Goal: Task Accomplishment & Management: Manage account settings

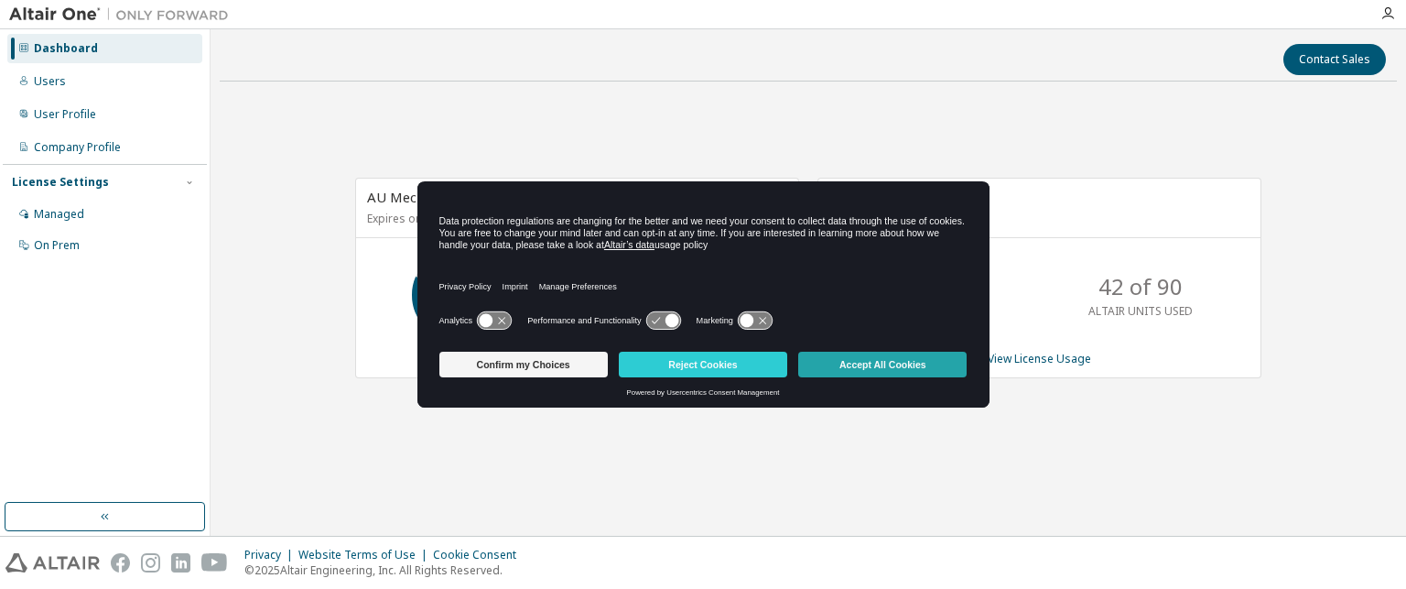
click at [881, 371] on button "Accept All Cookies" at bounding box center [882, 364] width 168 height 26
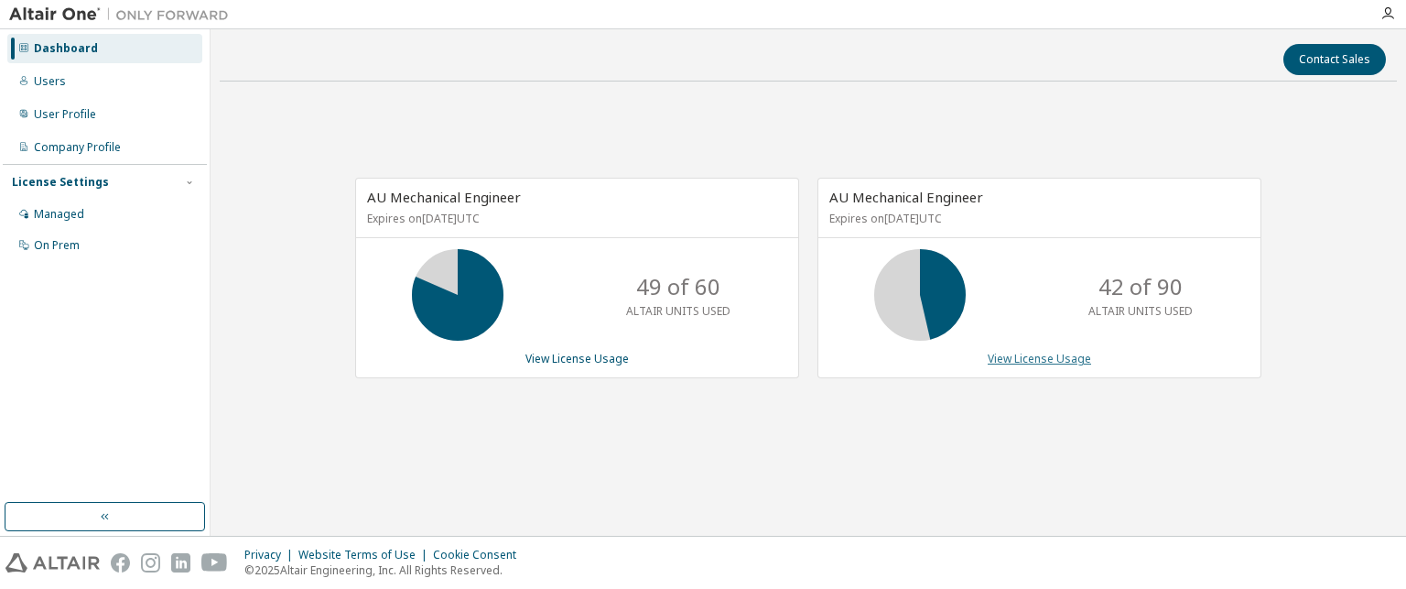
click at [1004, 352] on link "View License Usage" at bounding box center [1039, 359] width 103 height 16
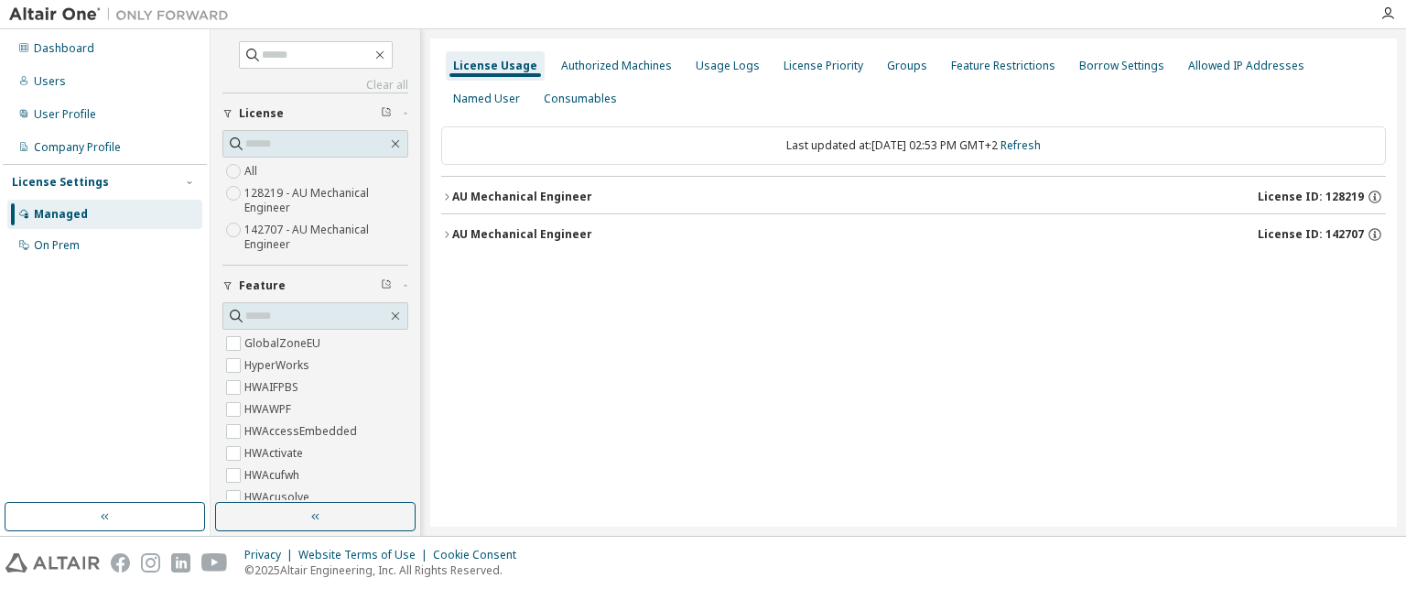
click at [443, 189] on button "AU Mechanical Engineer License ID: 128219" at bounding box center [913, 197] width 945 height 40
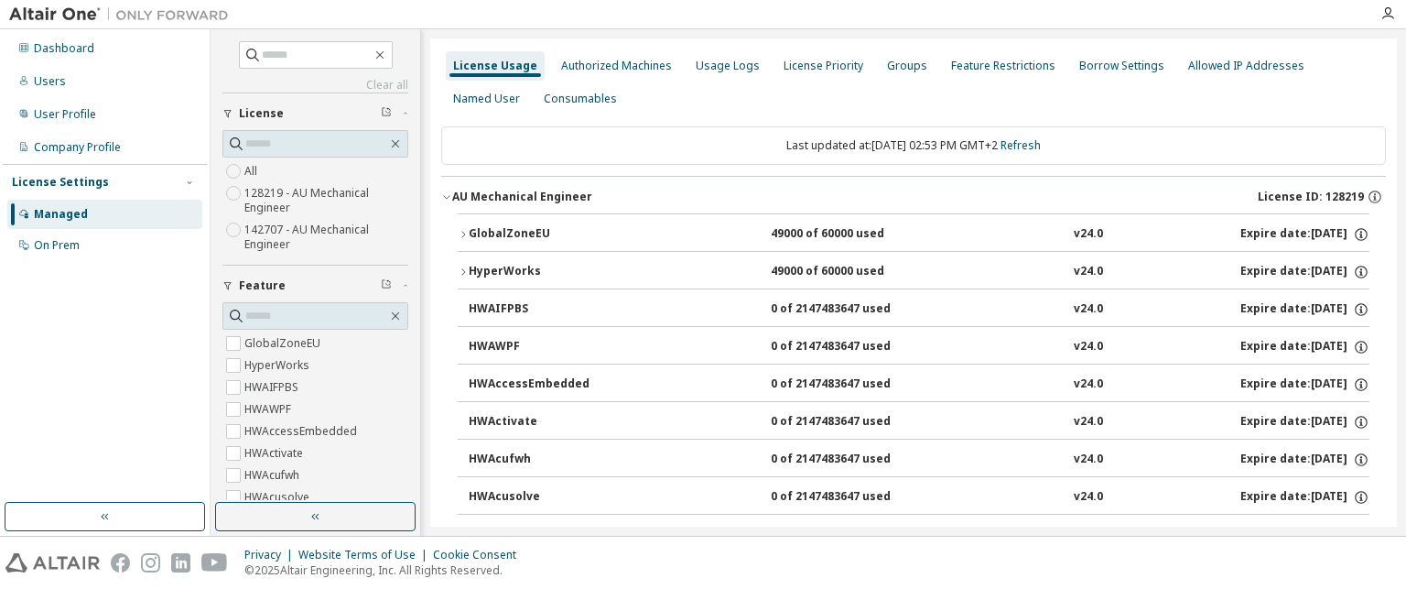
click at [463, 222] on button "GlobalZoneEU 49000 of 60000 used v24.0 Expire date: 2026-01-01" at bounding box center [914, 234] width 912 height 40
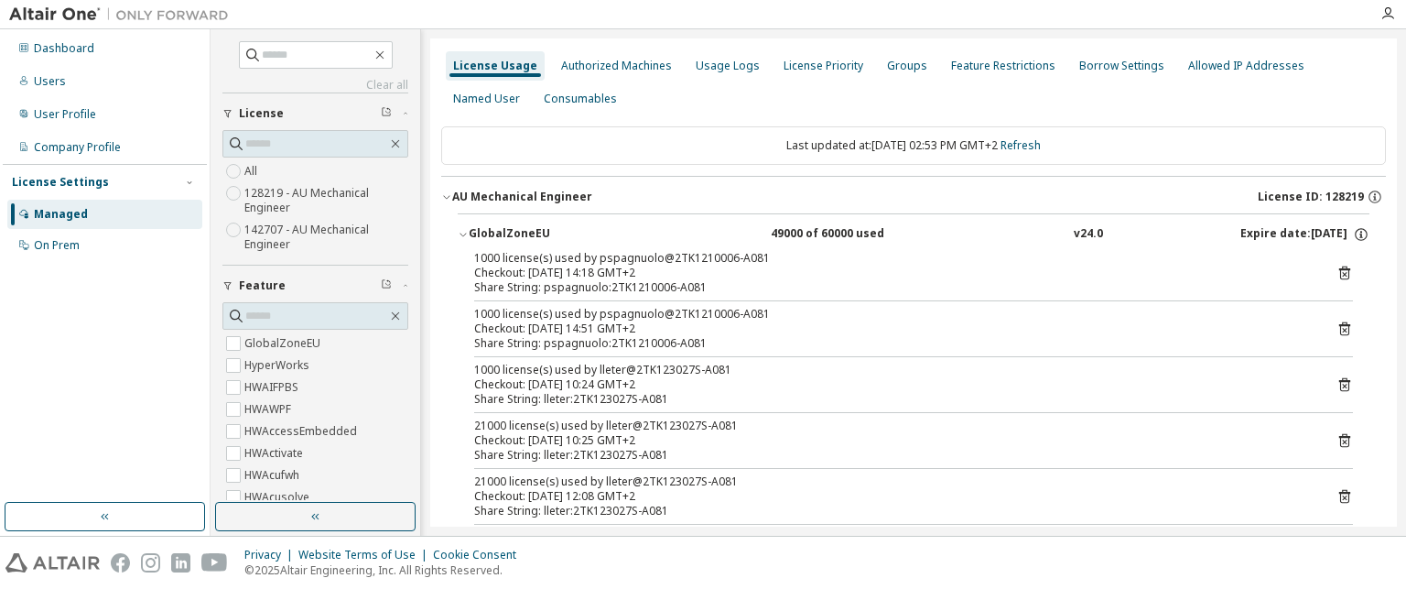
click at [462, 227] on button "GlobalZoneEU 49000 of 60000 used v24.0 Expire date: 2026-01-01" at bounding box center [914, 234] width 912 height 40
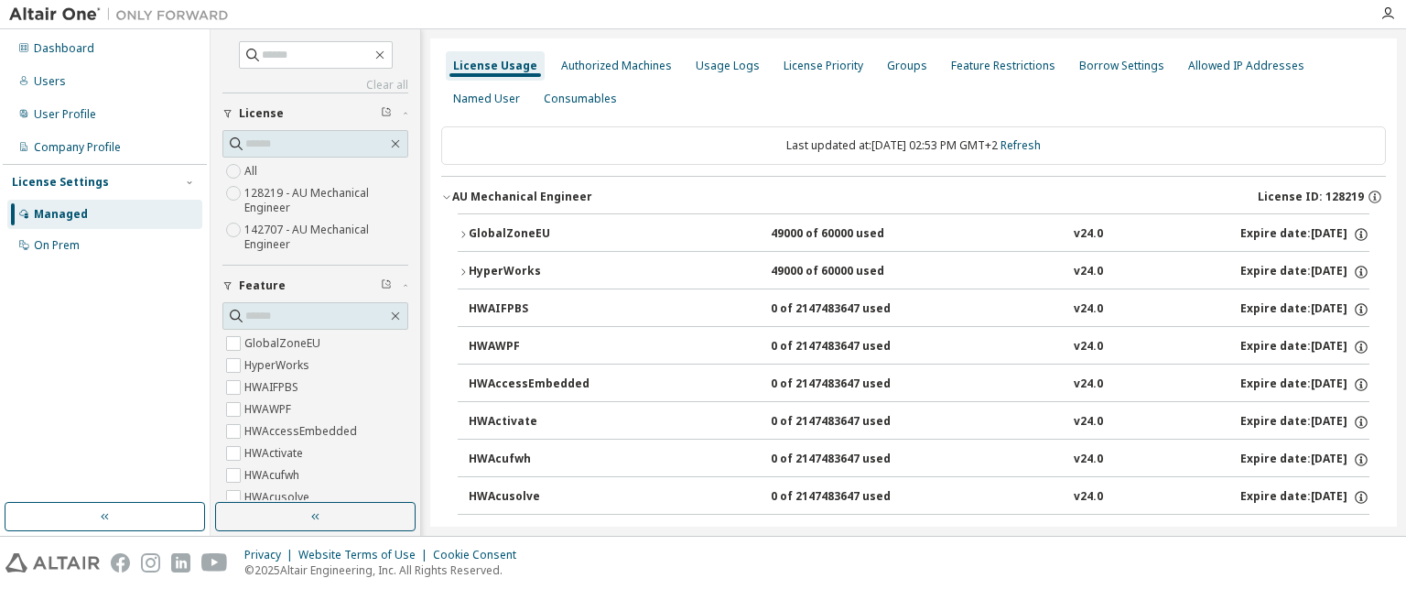
click at [465, 269] on icon "button" at bounding box center [463, 271] width 11 height 11
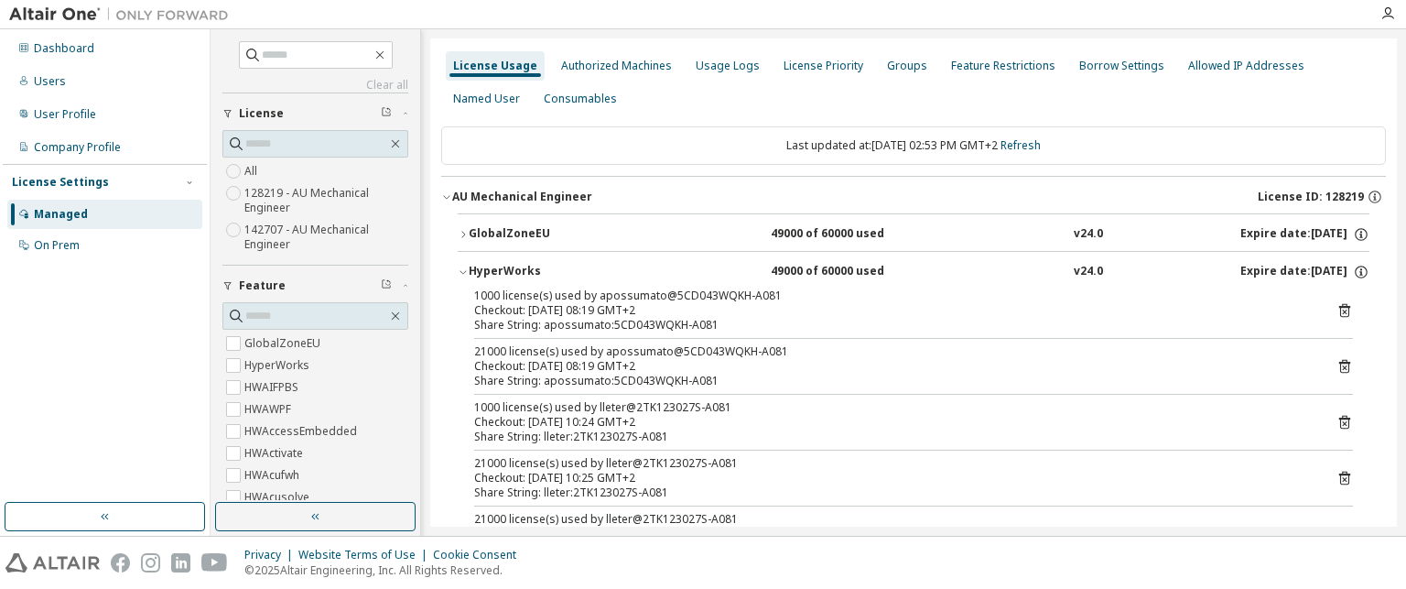
click at [465, 269] on icon "button" at bounding box center [463, 271] width 11 height 11
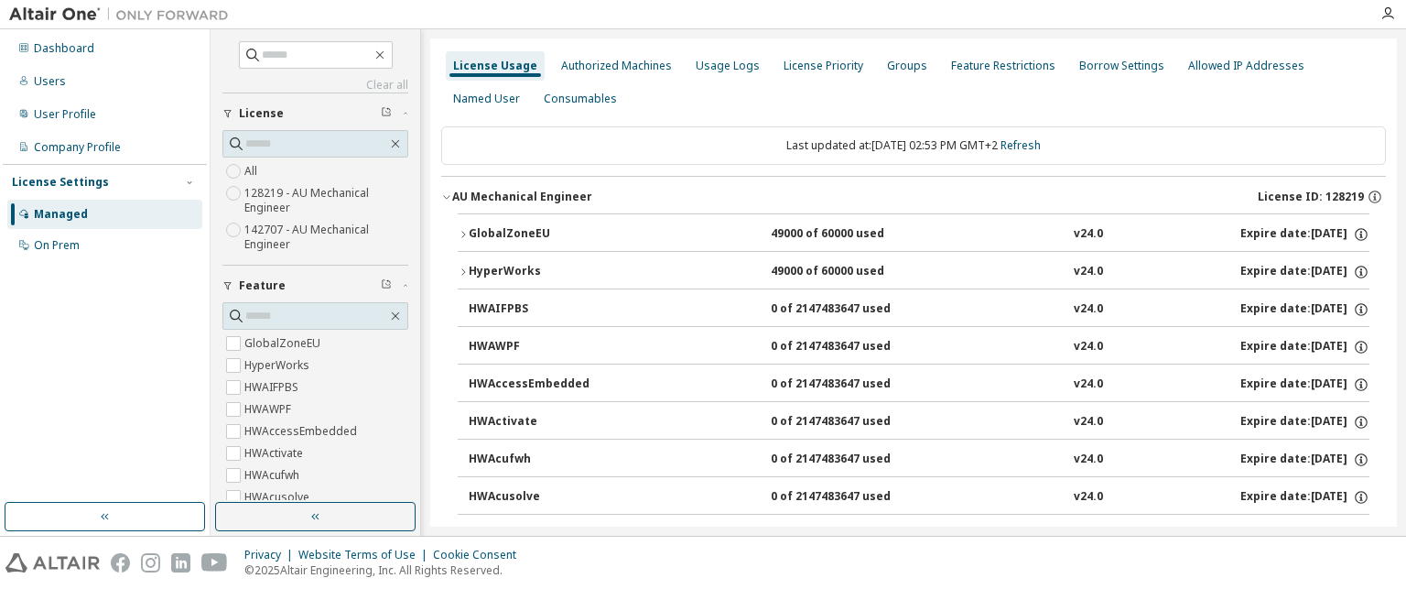
click at [447, 197] on icon "button" at bounding box center [446, 196] width 11 height 11
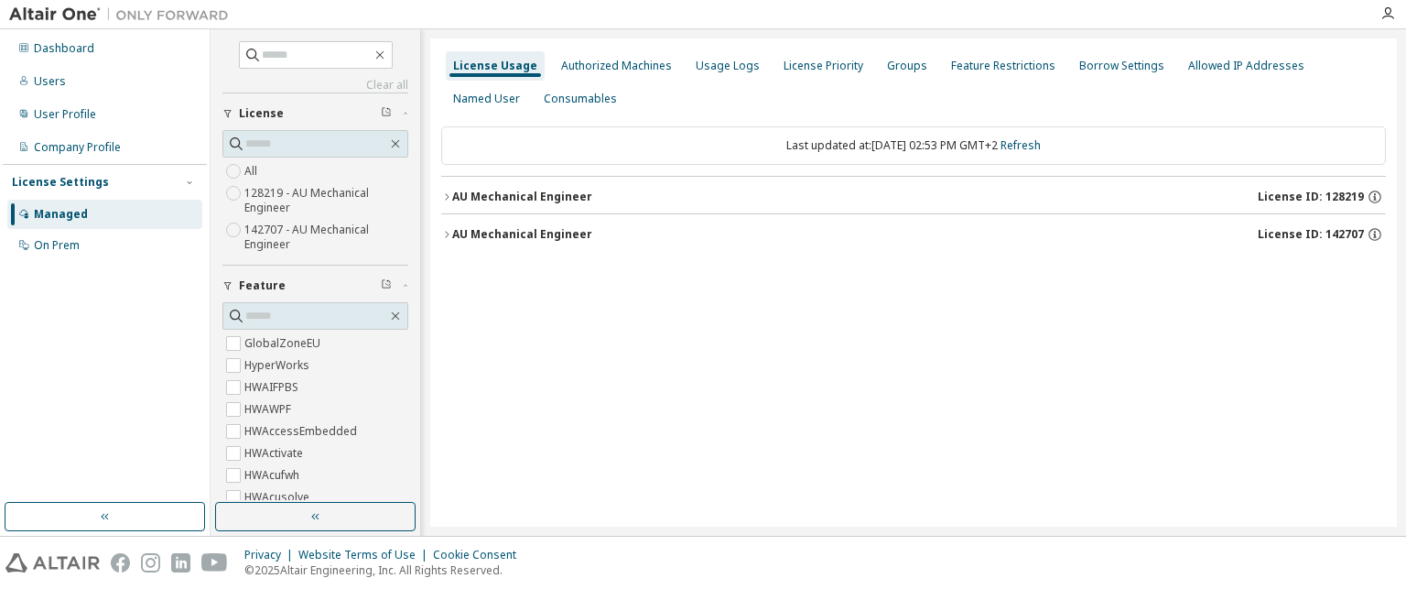
click at [447, 232] on icon "button" at bounding box center [447, 234] width 4 height 6
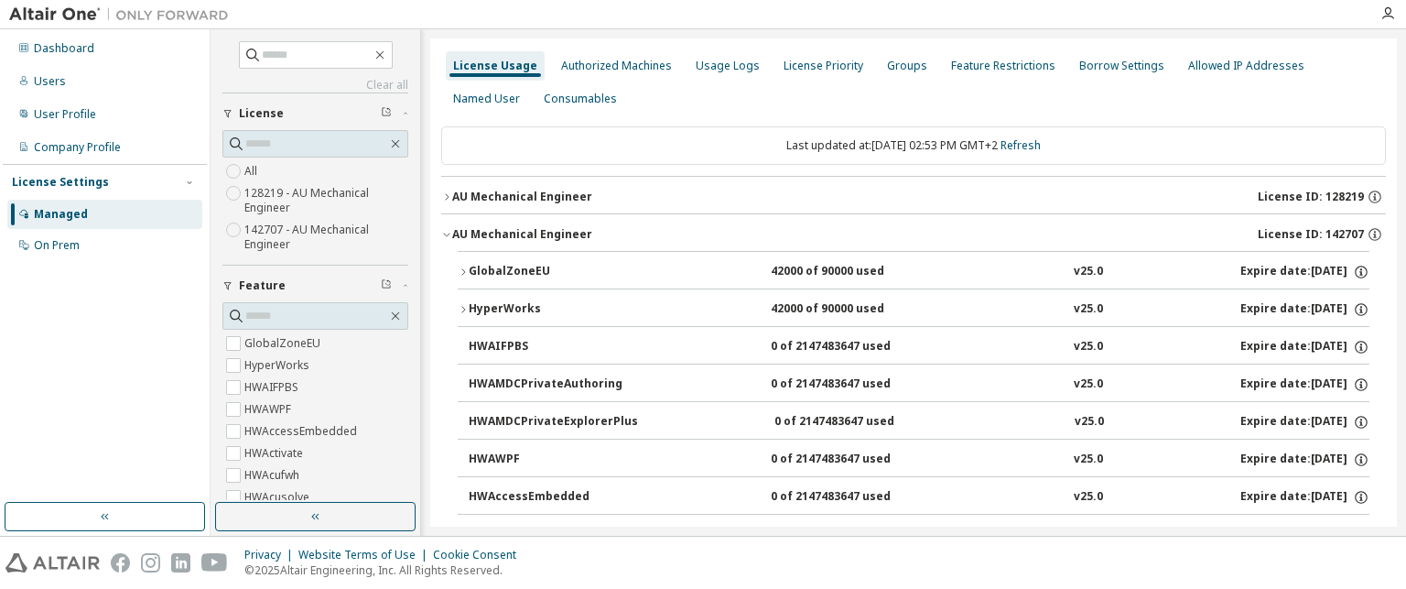
click at [464, 275] on icon "button" at bounding box center [463, 271] width 11 height 11
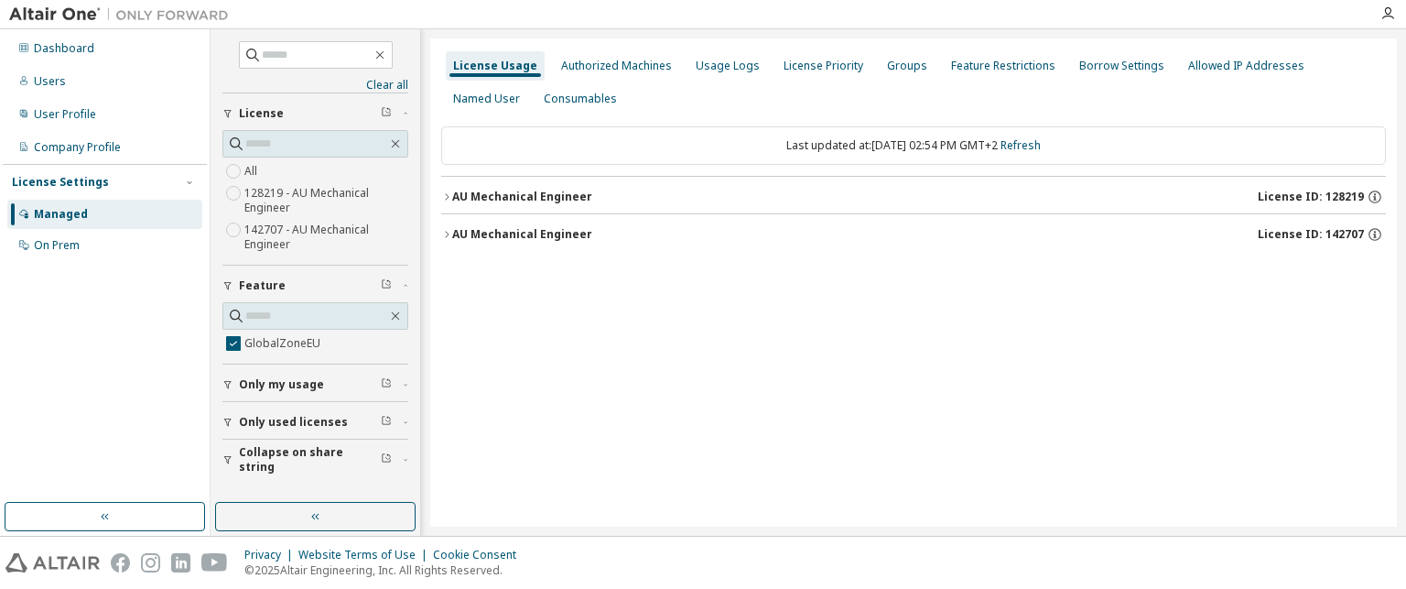
click at [442, 203] on button "AU Mechanical Engineer License ID: 128219" at bounding box center [913, 197] width 945 height 40
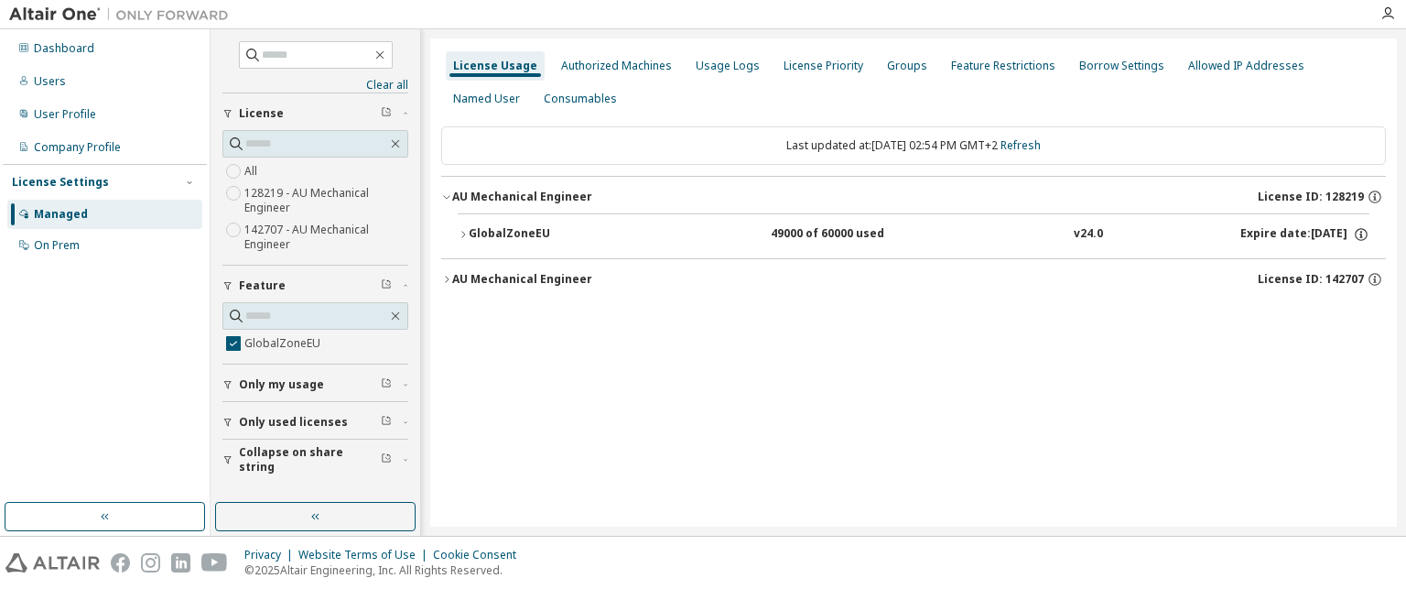
click at [459, 232] on icon "button" at bounding box center [463, 234] width 11 height 11
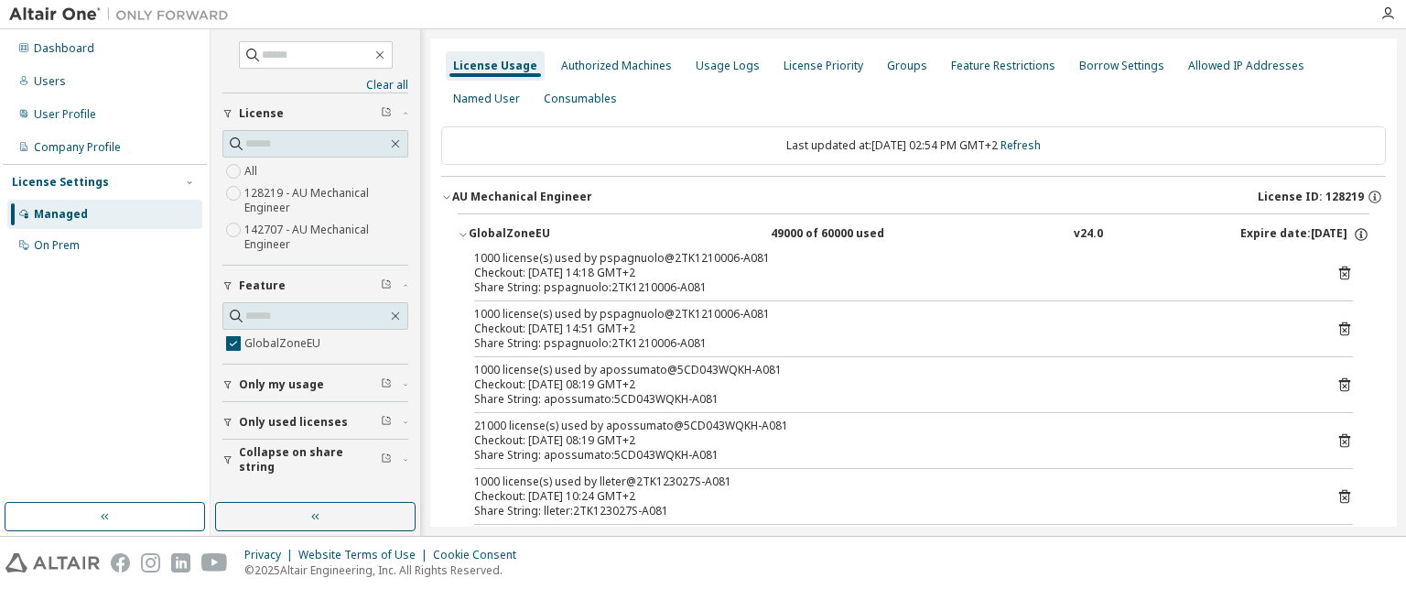
click at [459, 232] on icon "button" at bounding box center [463, 234] width 11 height 11
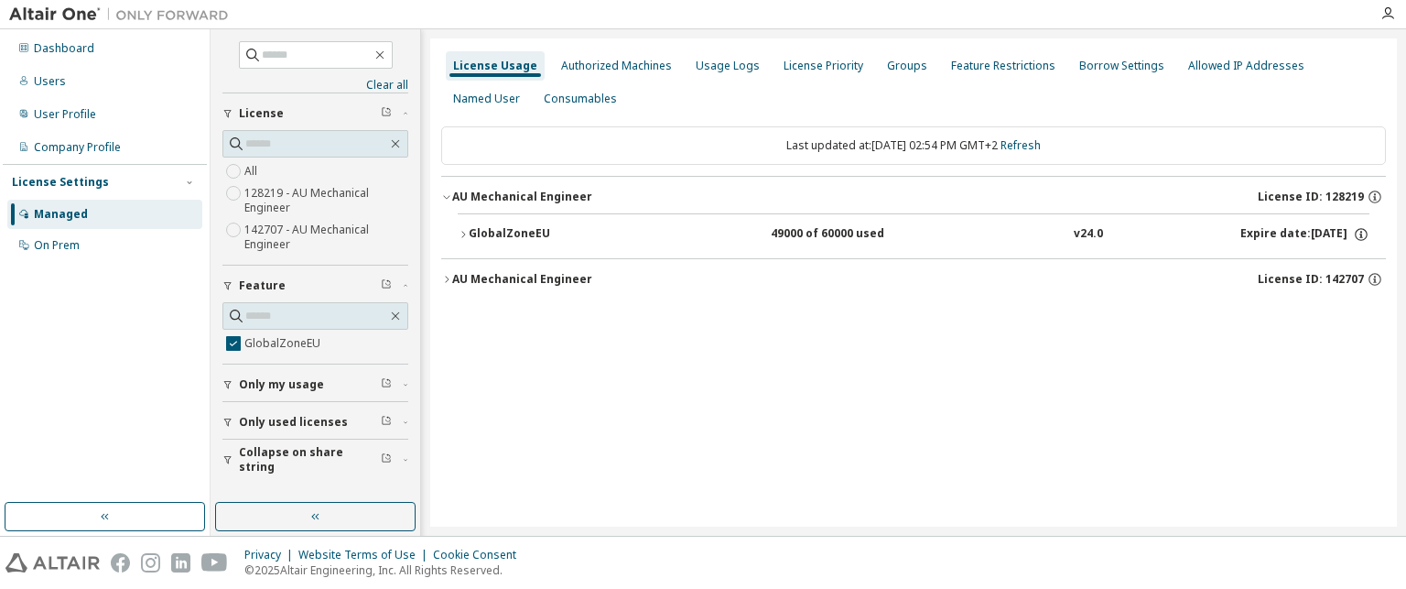
click at [463, 232] on icon "button" at bounding box center [463, 234] width 4 height 6
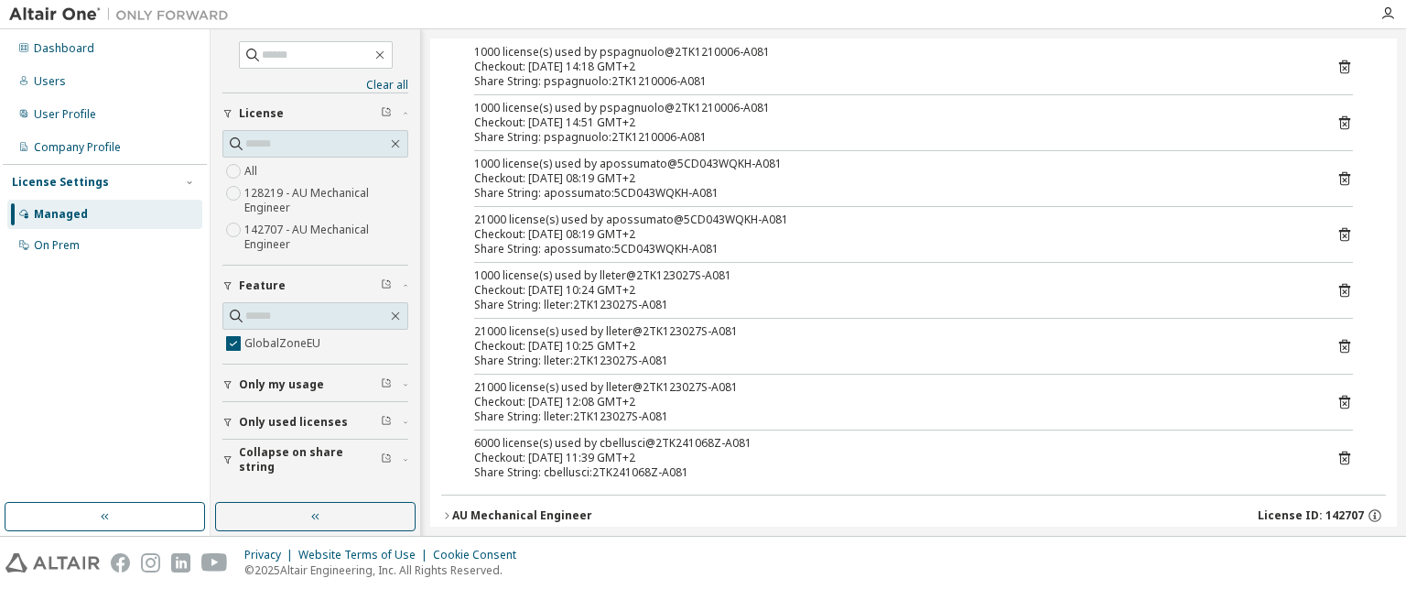
scroll to position [211, 0]
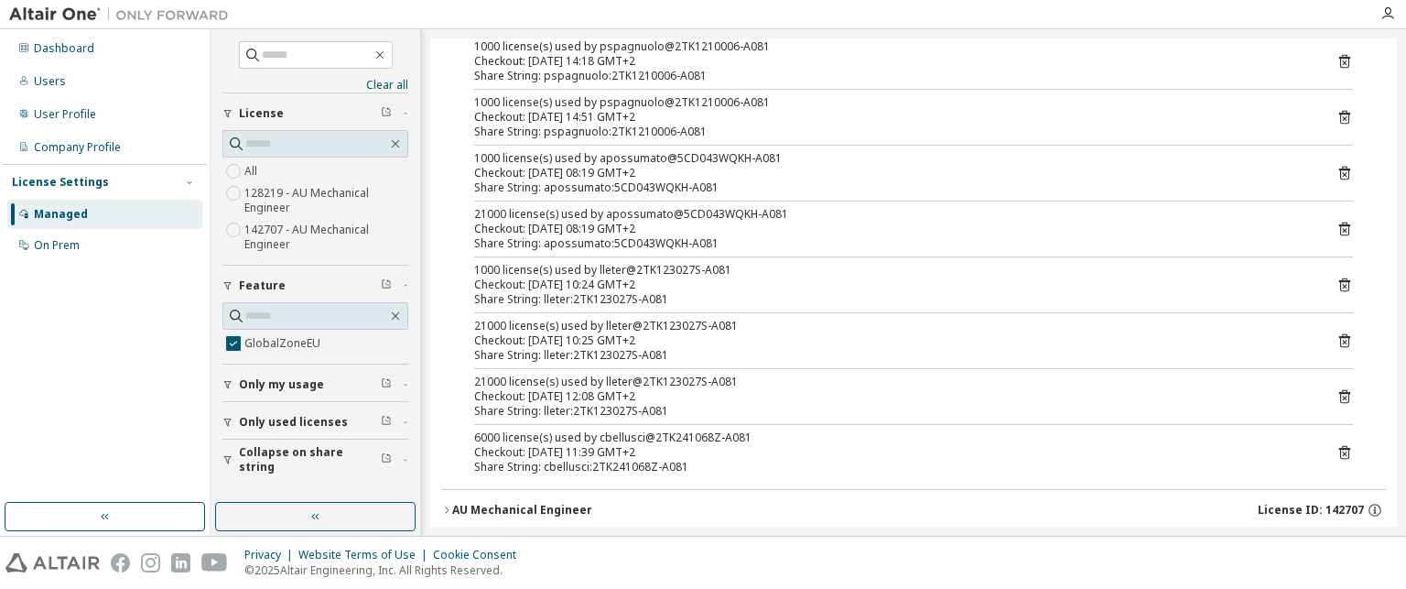
click at [1336, 450] on icon at bounding box center [1344, 452] width 16 height 16
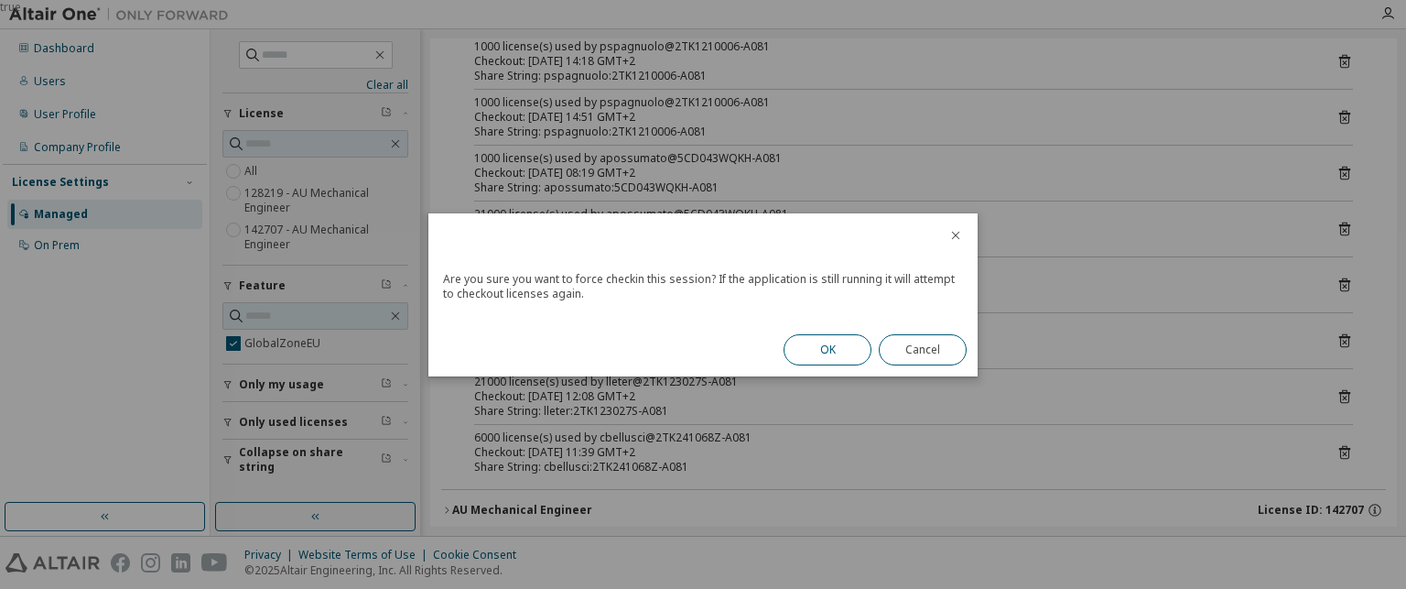
click at [841, 337] on button "OK" at bounding box center [828, 349] width 88 height 31
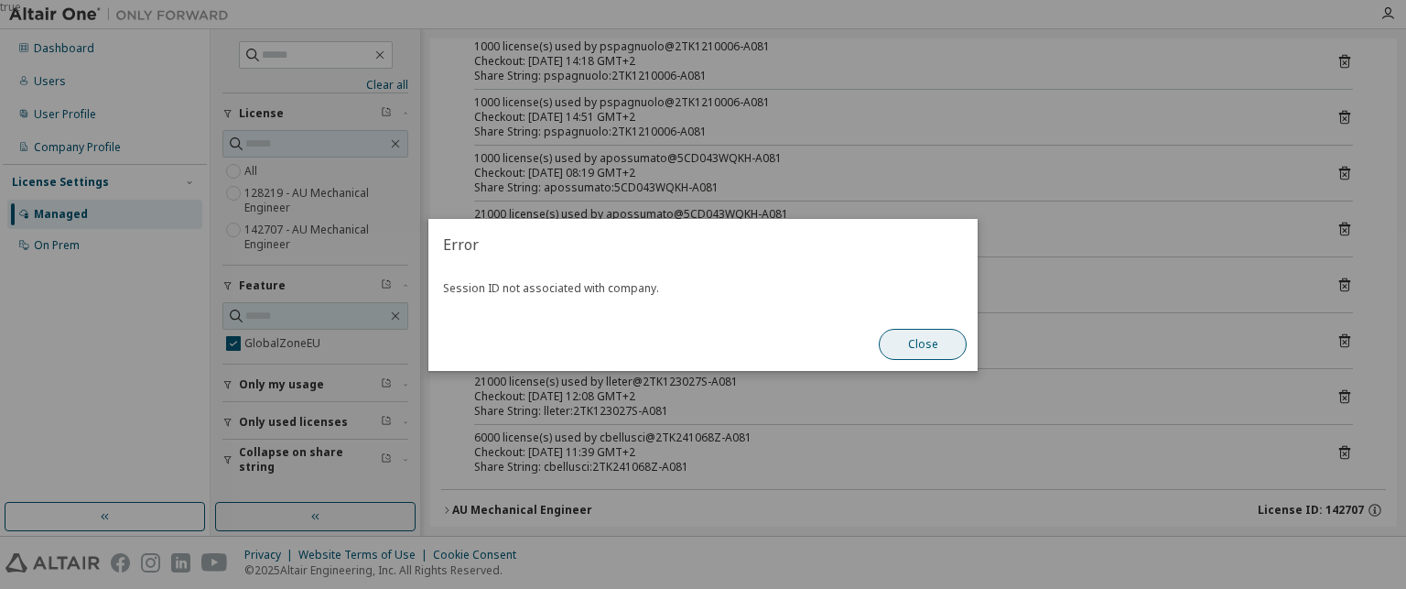
click at [905, 344] on button "Close" at bounding box center [923, 344] width 88 height 31
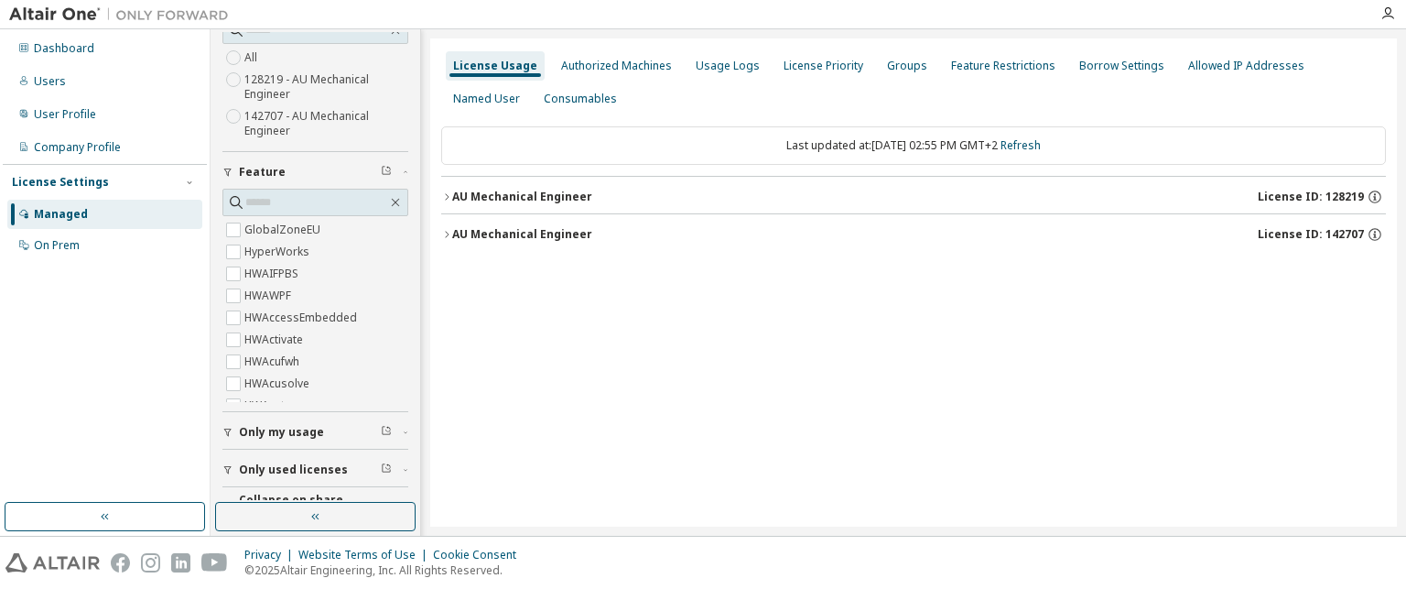
scroll to position [144, 0]
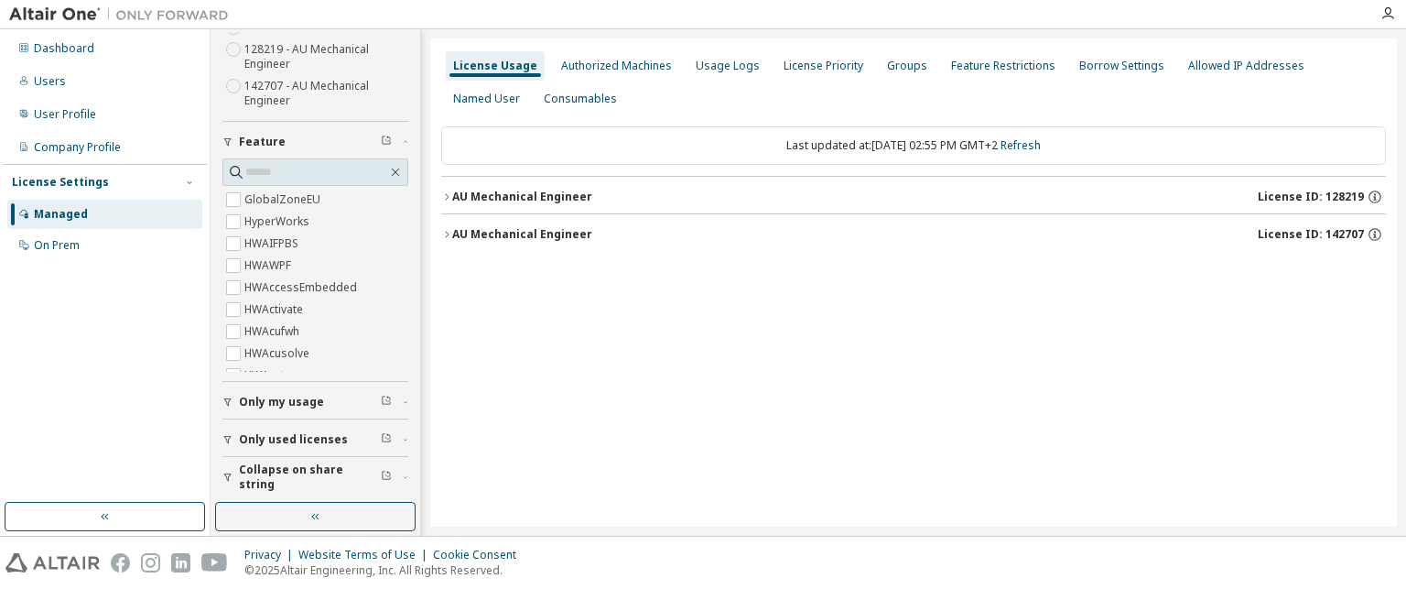
click at [260, 438] on span "Only used licenses" at bounding box center [293, 439] width 109 height 15
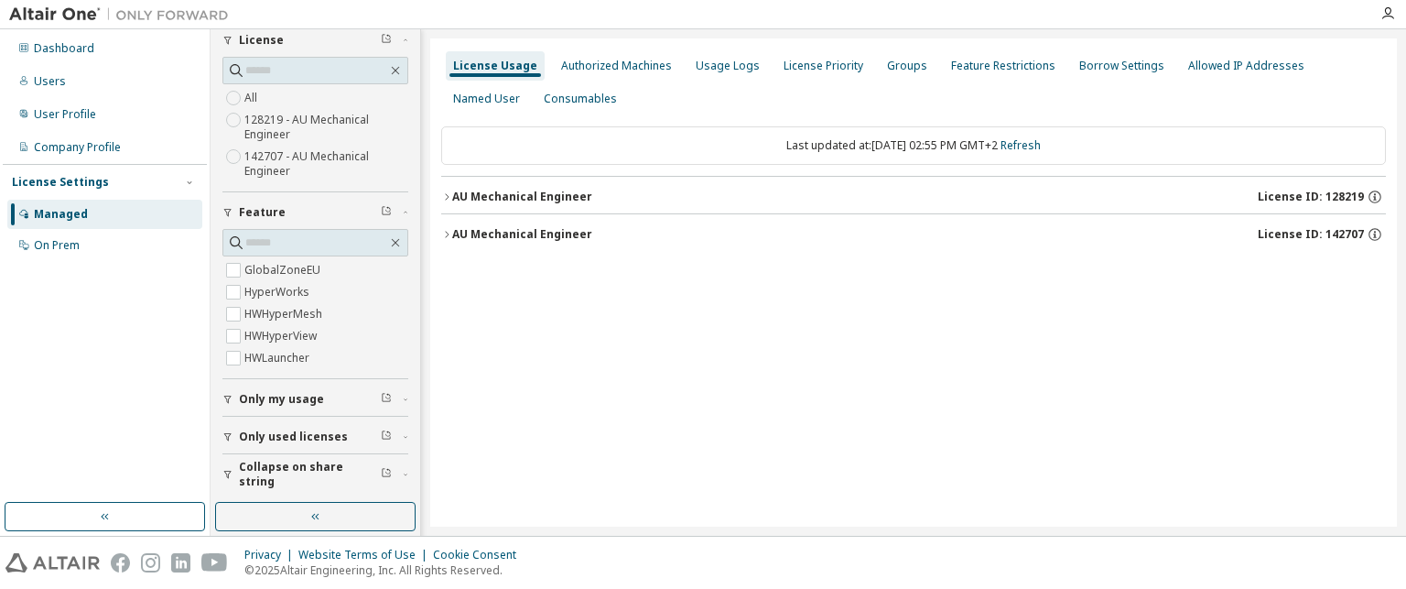
scroll to position [70, 0]
click at [381, 470] on icon "button" at bounding box center [386, 475] width 11 height 11
click at [393, 470] on div "Collapse on share string" at bounding box center [321, 476] width 164 height 29
click at [451, 197] on icon "button" at bounding box center [446, 196] width 11 height 11
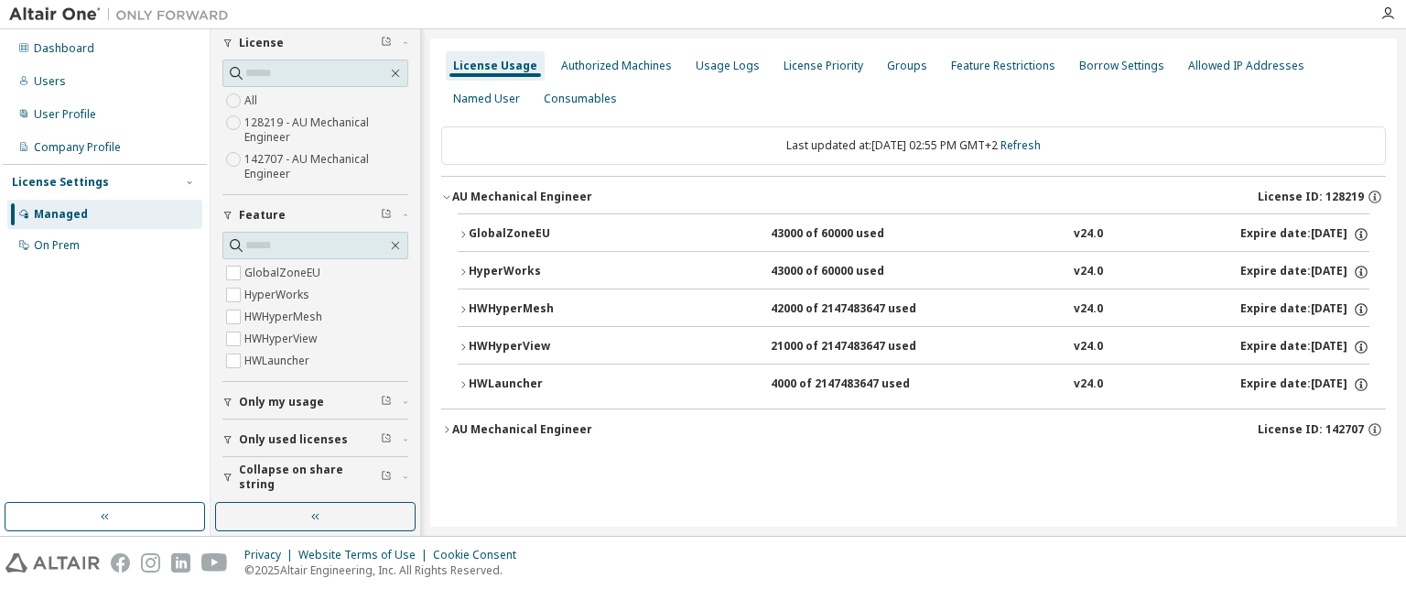
click at [457, 386] on div "GlobalZoneEU 43000 of 60000 used v24.0 Expire date: 2026-01-01 HyperWorks 43000…" at bounding box center [913, 310] width 945 height 195
click at [465, 383] on icon "button" at bounding box center [463, 384] width 4 height 6
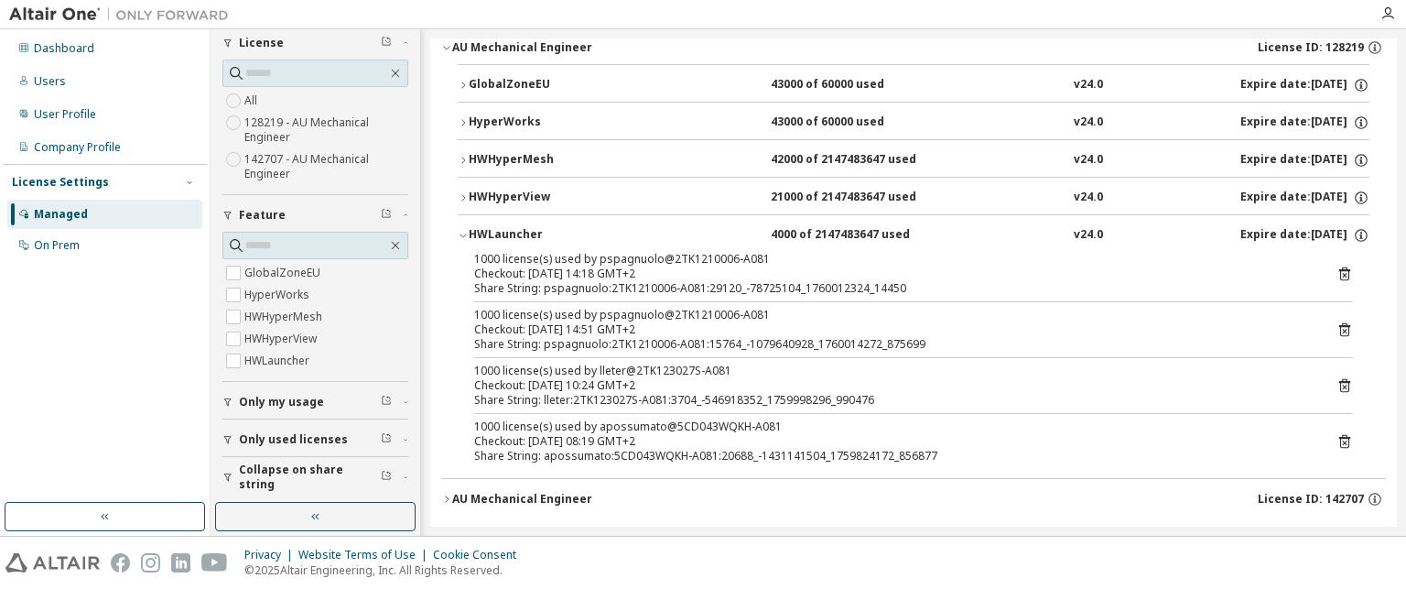
scroll to position [161, 0]
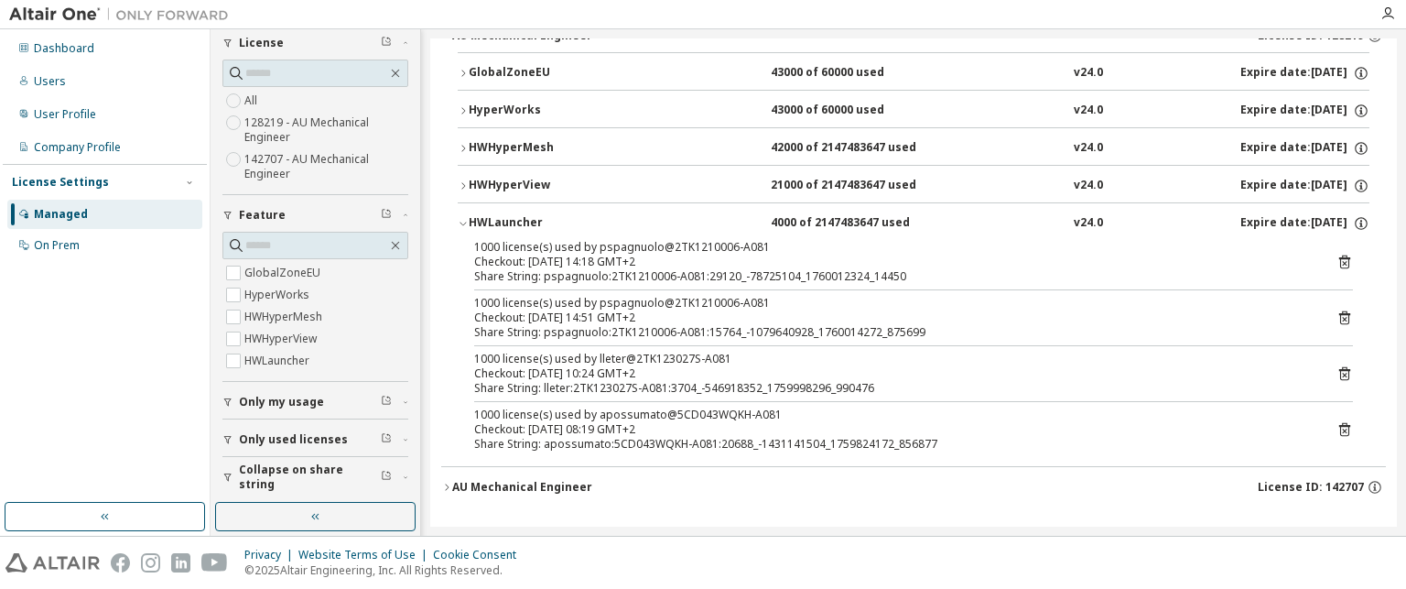
click at [1337, 427] on icon at bounding box center [1344, 429] width 16 height 16
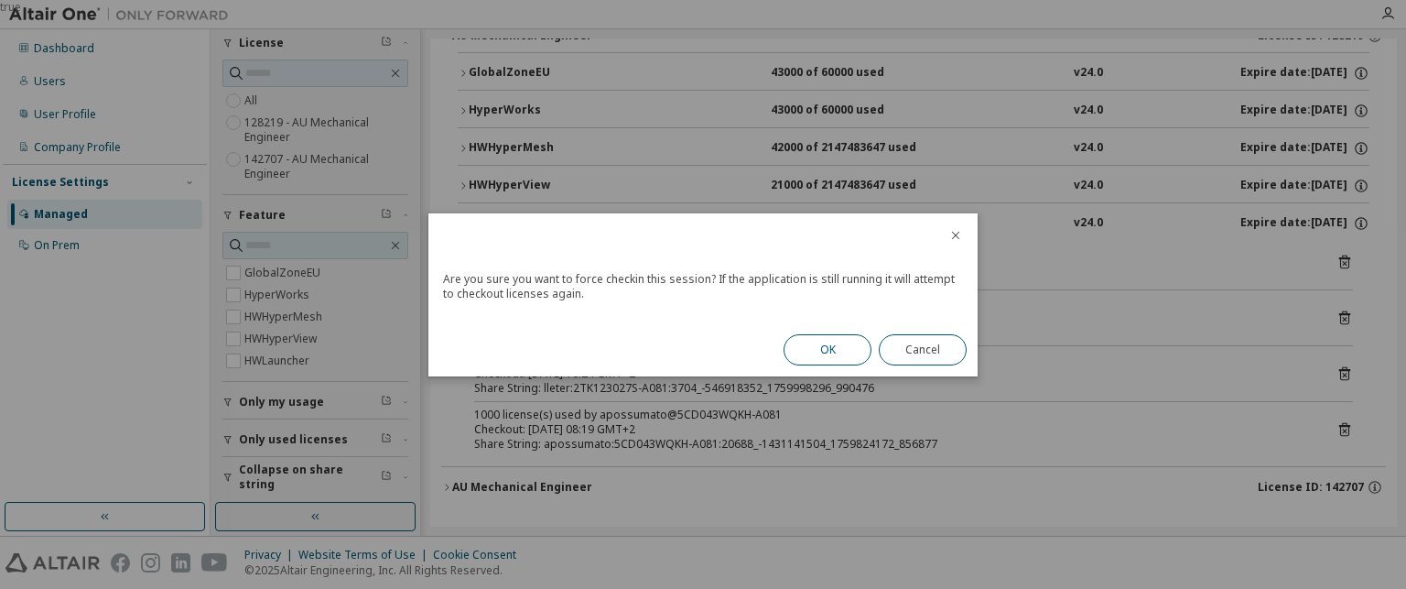
click at [837, 340] on button "OK" at bounding box center [828, 349] width 88 height 31
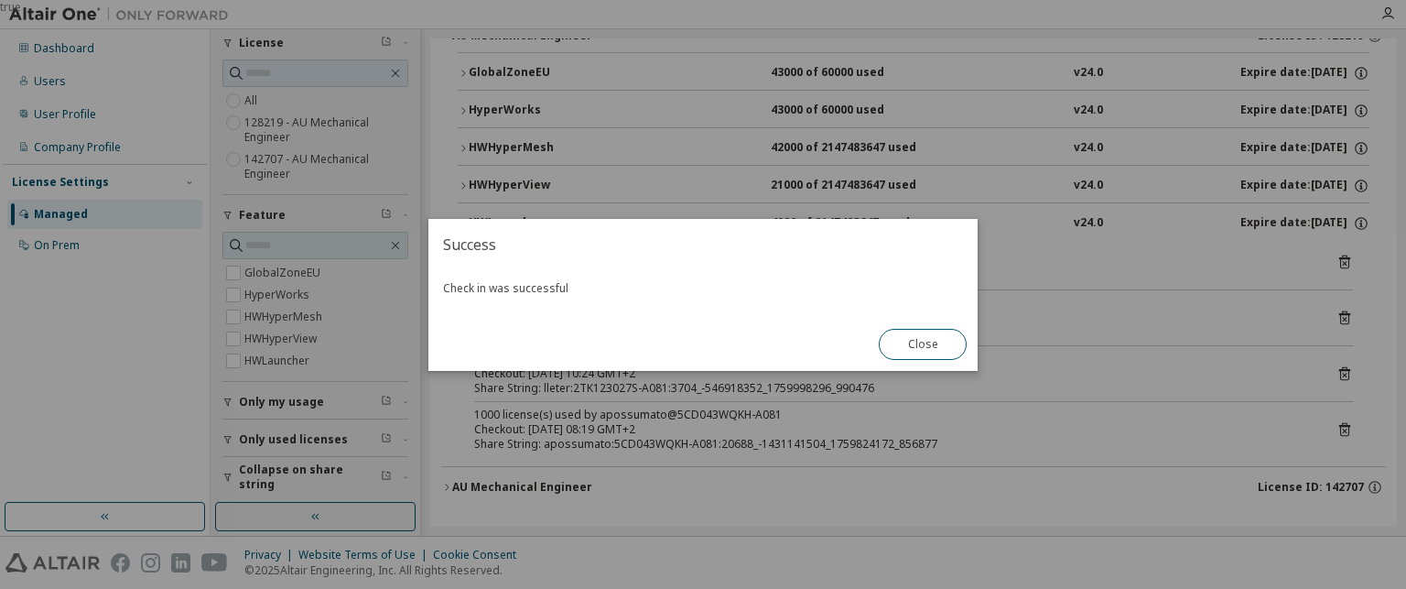
click at [899, 344] on button "Close" at bounding box center [923, 344] width 88 height 31
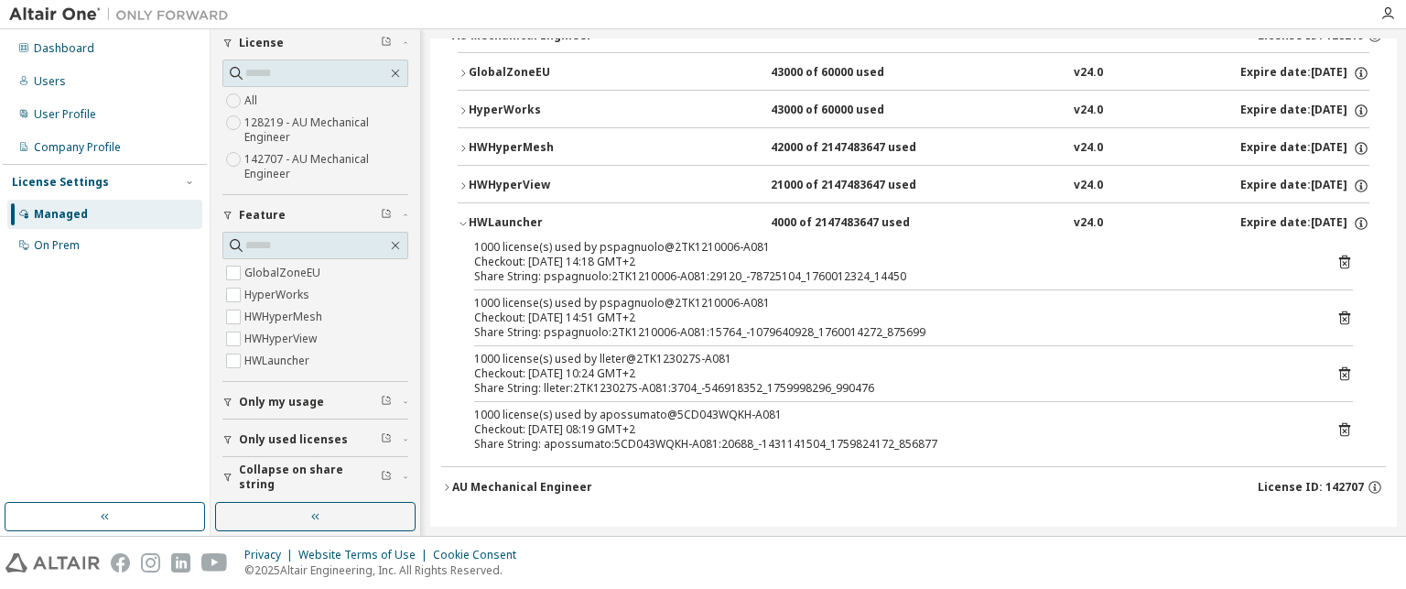
click at [462, 222] on icon "button" at bounding box center [463, 223] width 11 height 11
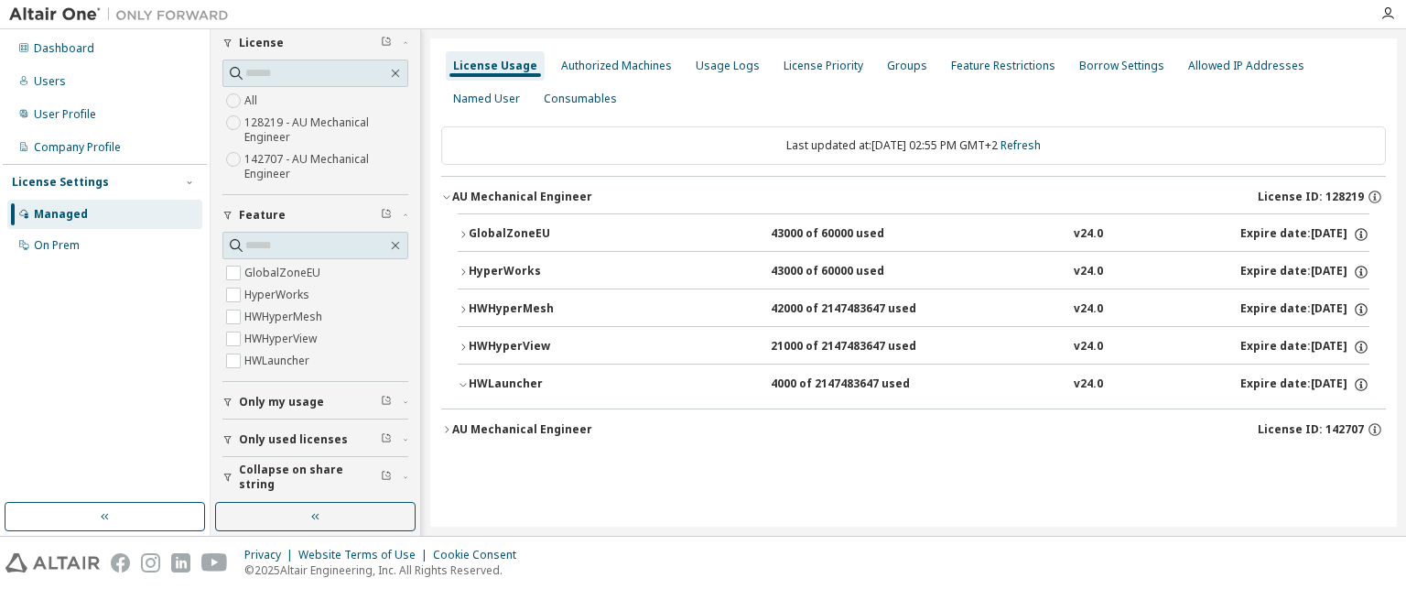
scroll to position [0, 0]
click at [461, 341] on icon "button" at bounding box center [463, 346] width 11 height 11
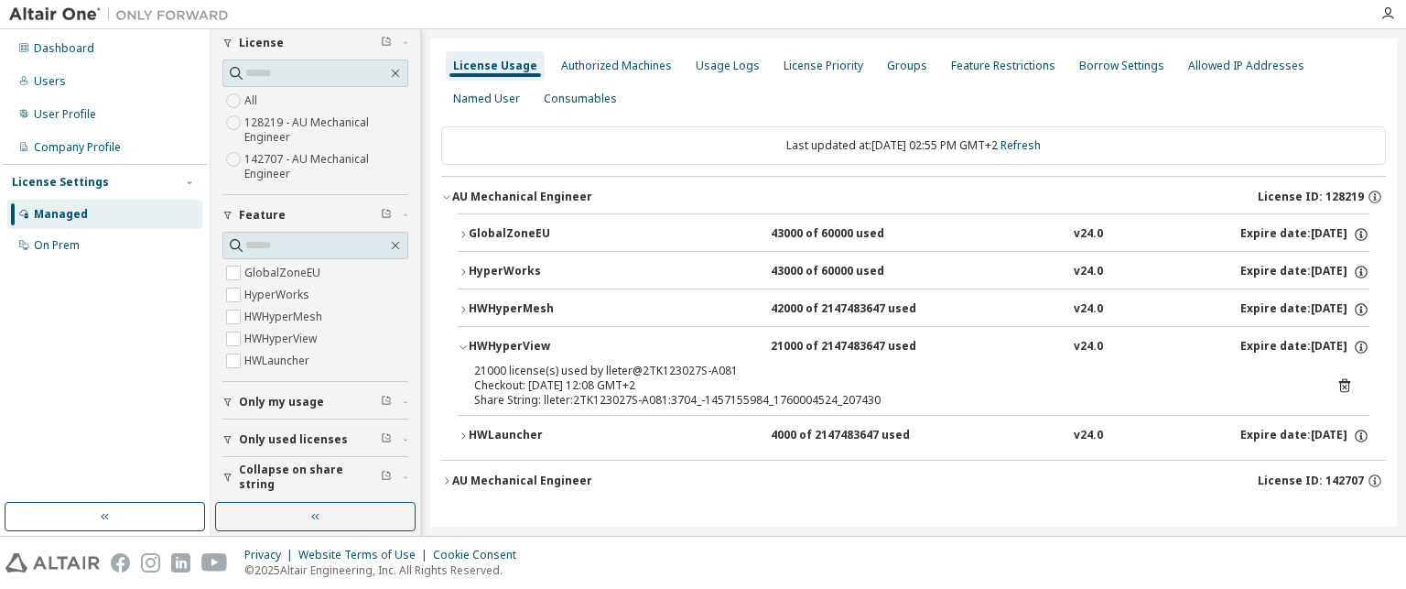
click at [461, 341] on icon "button" at bounding box center [463, 346] width 11 height 11
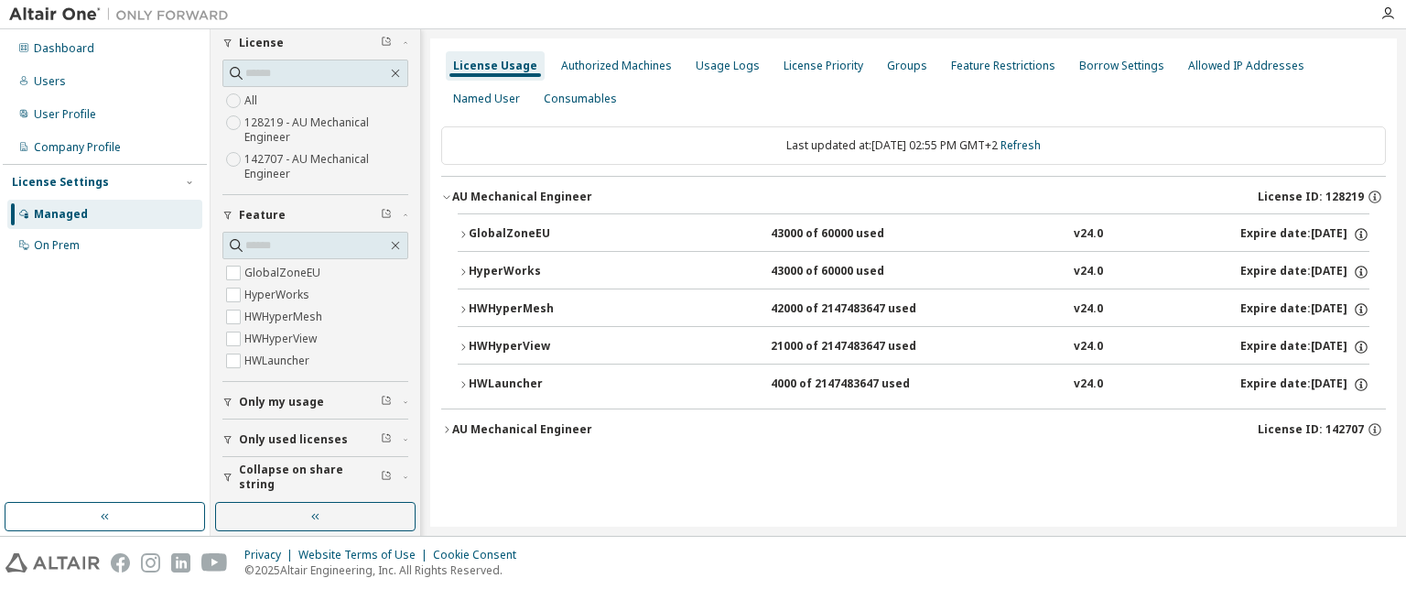
click at [459, 304] on icon "button" at bounding box center [463, 309] width 11 height 11
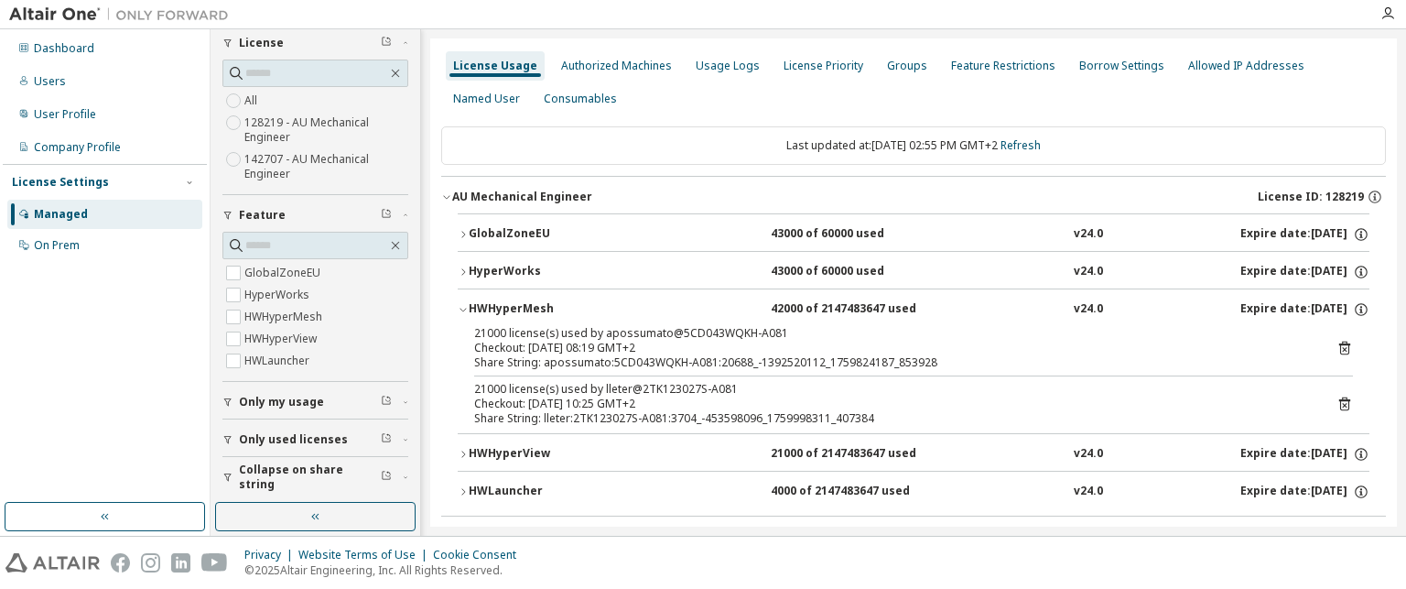
click at [1342, 350] on icon at bounding box center [1344, 349] width 5 height 5
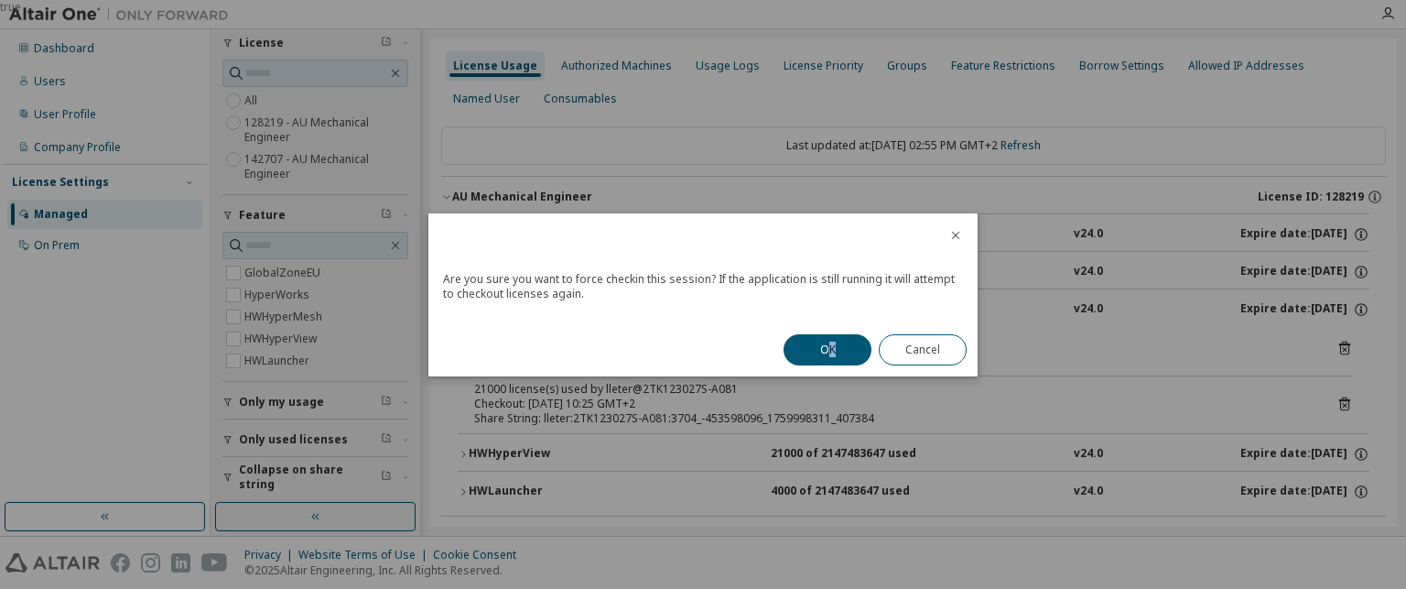
click at [831, 373] on div "OK Cancel" at bounding box center [875, 349] width 205 height 53
click at [835, 358] on button "OK" at bounding box center [828, 349] width 88 height 31
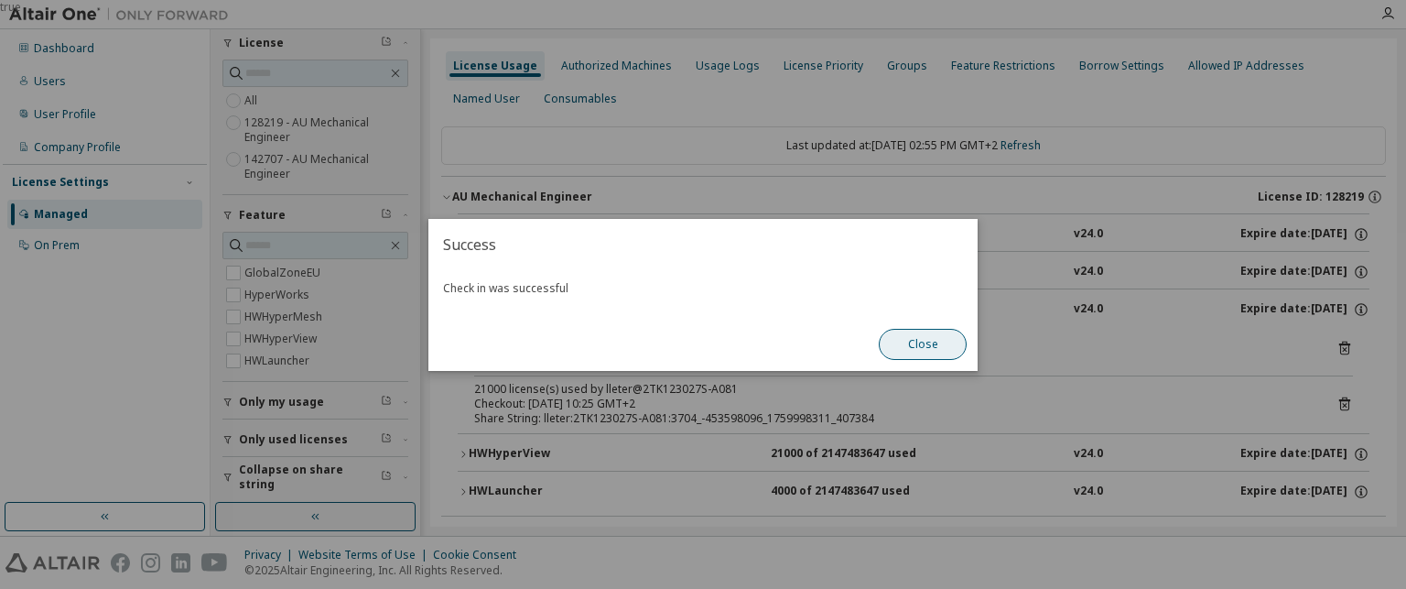
click at [901, 348] on button "Close" at bounding box center [923, 344] width 88 height 31
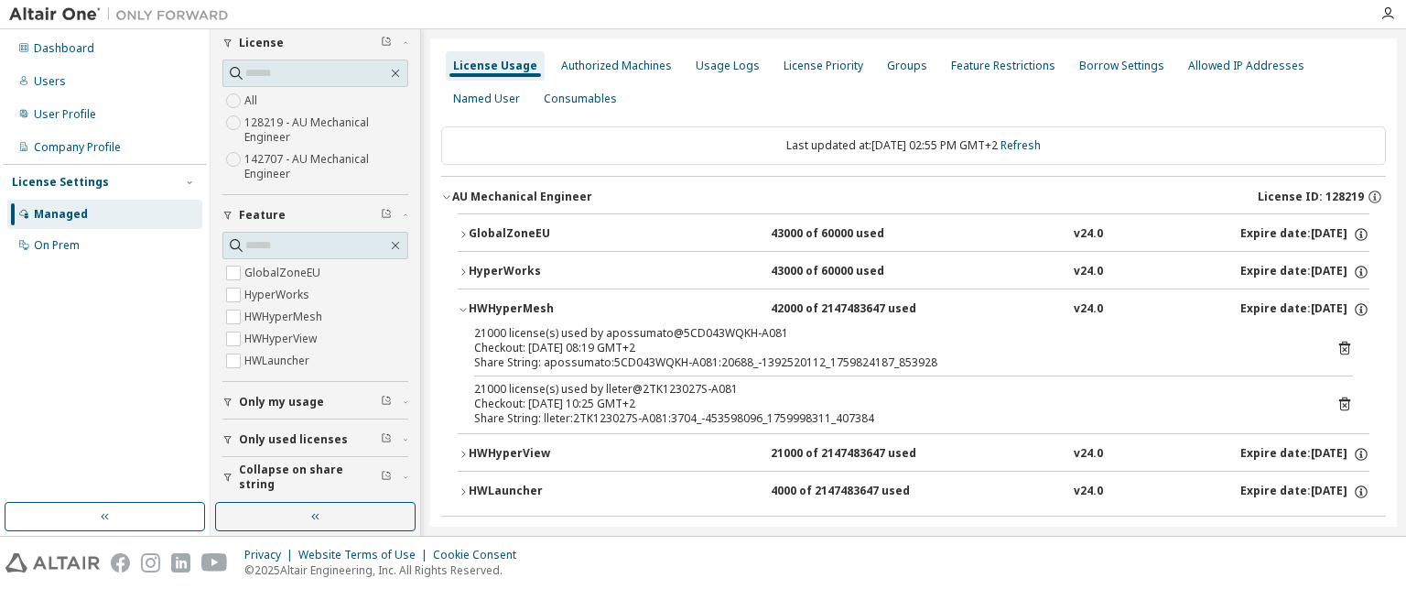
click at [466, 272] on icon "button" at bounding box center [463, 271] width 11 height 11
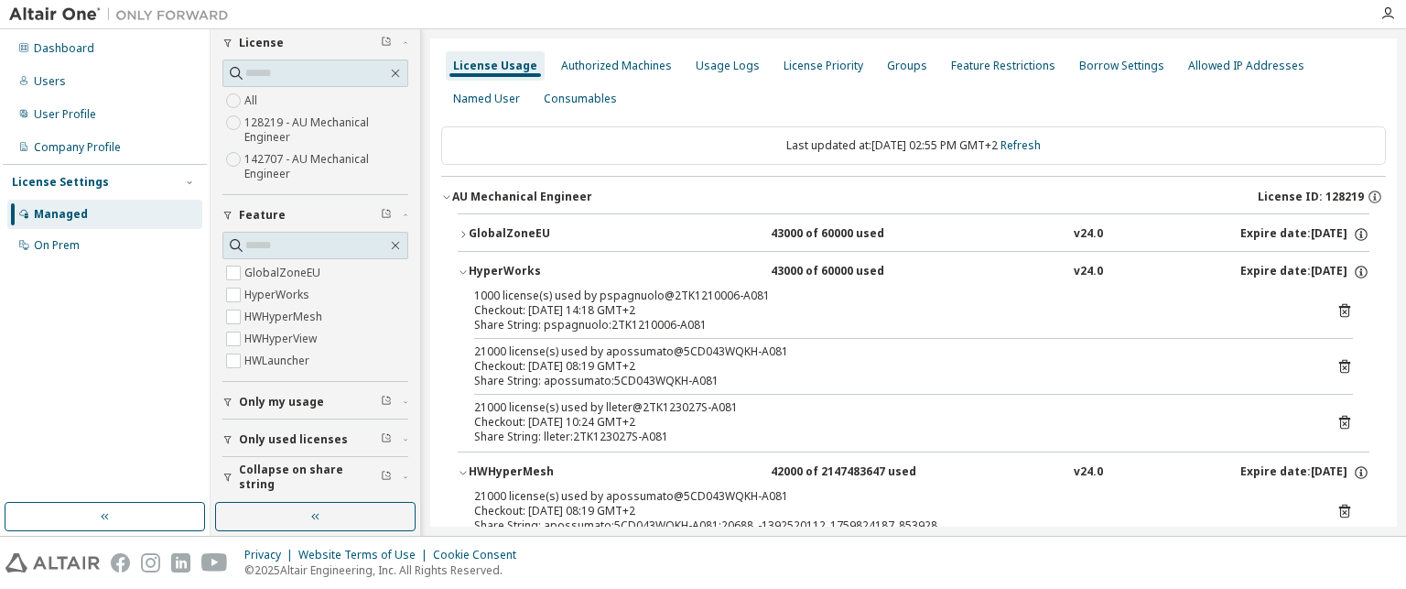
click at [1342, 365] on icon at bounding box center [1344, 367] width 5 height 5
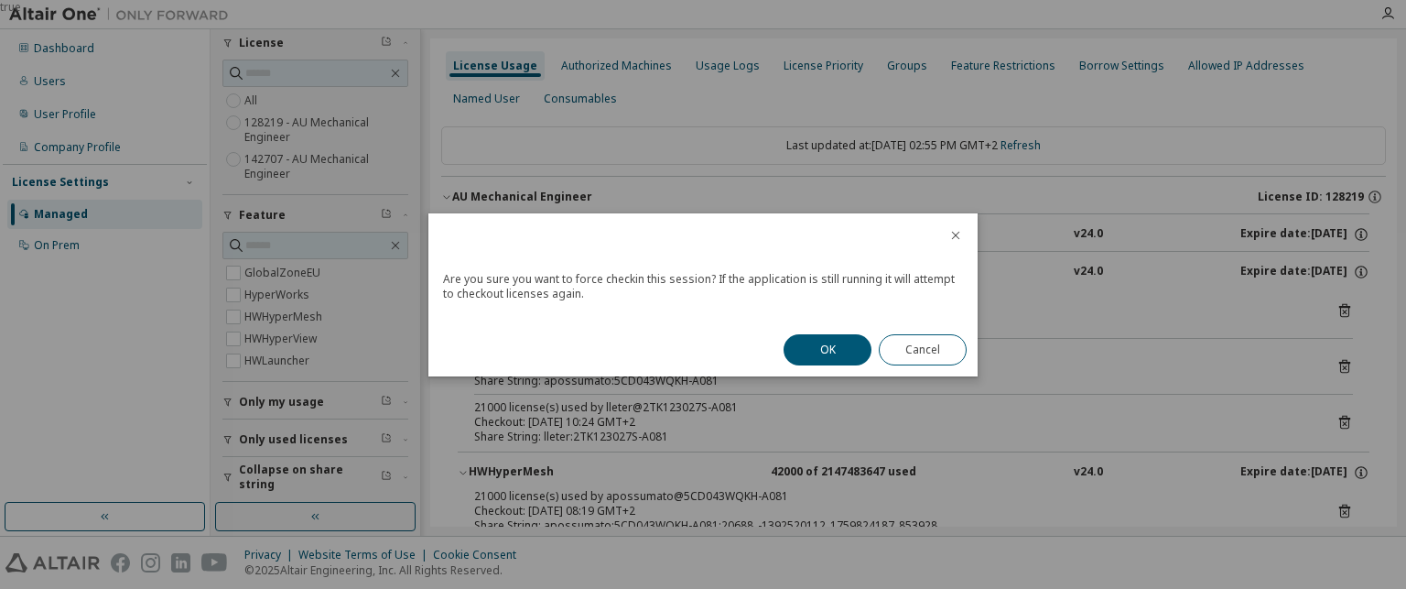
click at [816, 351] on button "OK" at bounding box center [828, 349] width 88 height 31
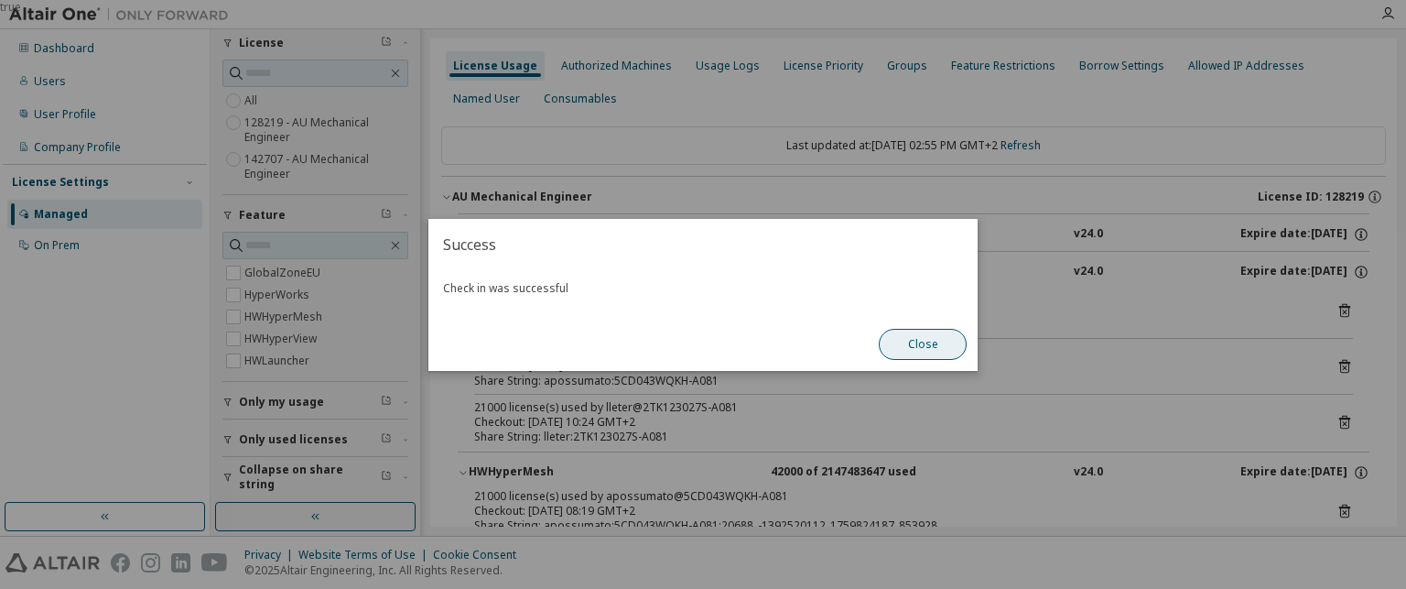
click at [936, 338] on button "Close" at bounding box center [923, 344] width 88 height 31
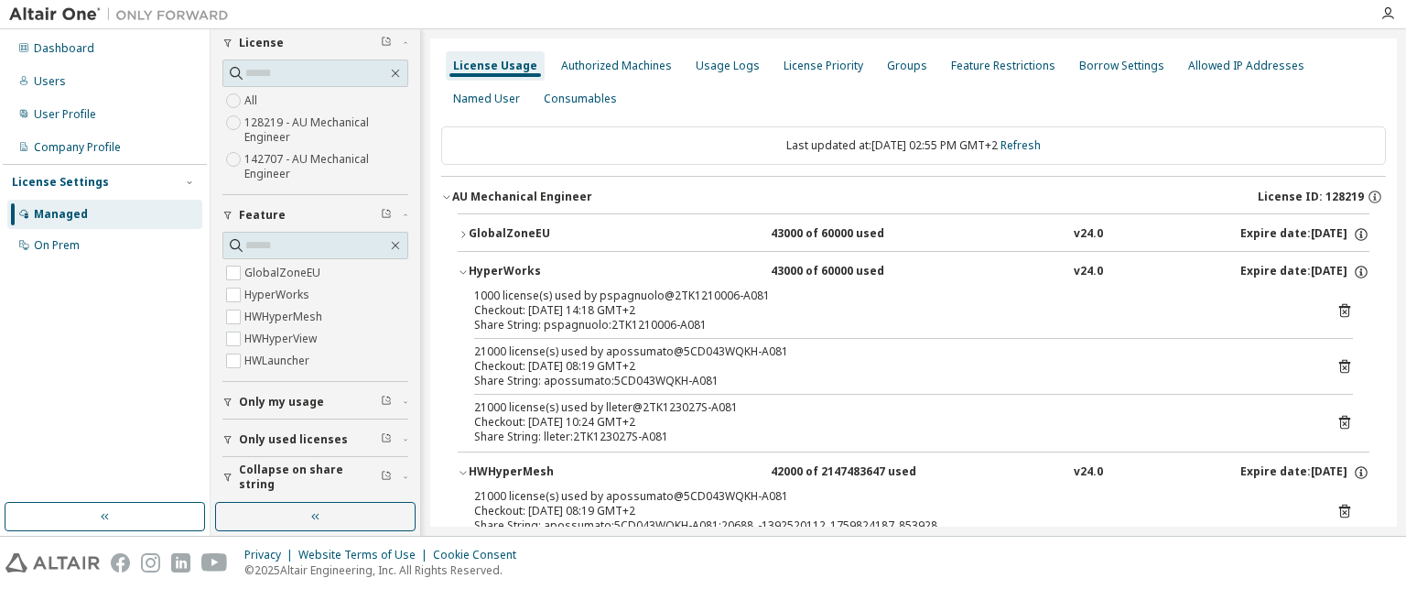
click at [464, 234] on icon "button" at bounding box center [463, 234] width 11 height 11
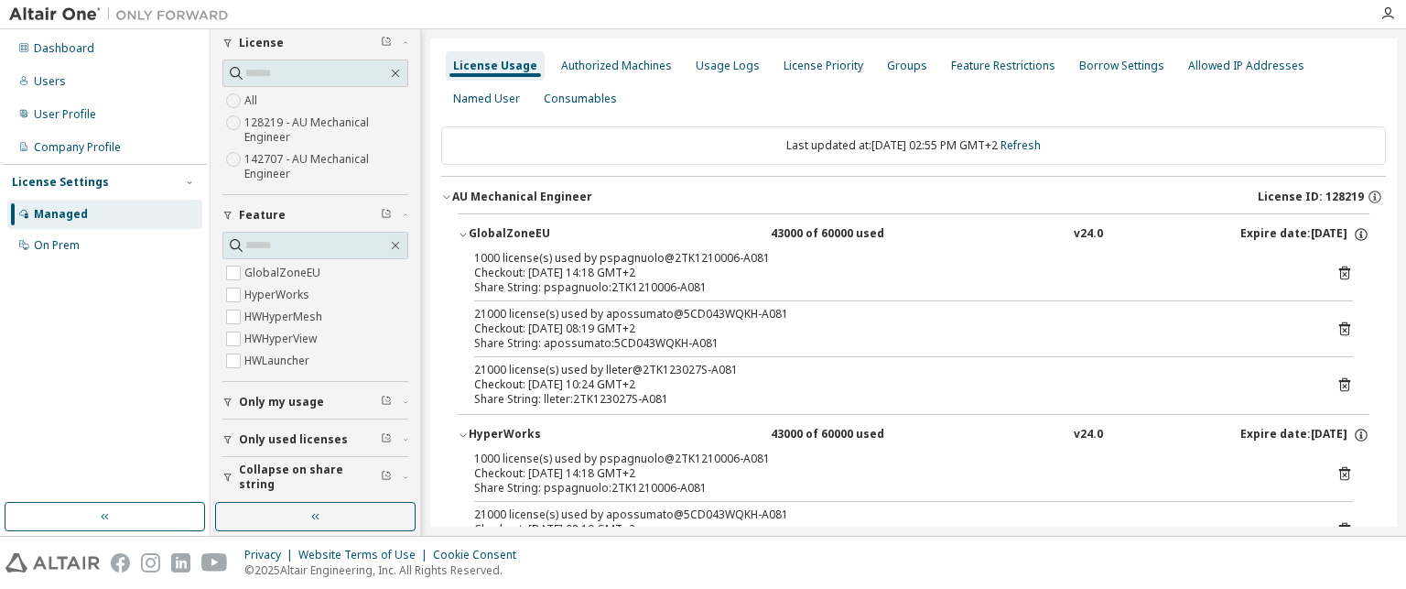
click at [1336, 329] on icon at bounding box center [1344, 328] width 16 height 16
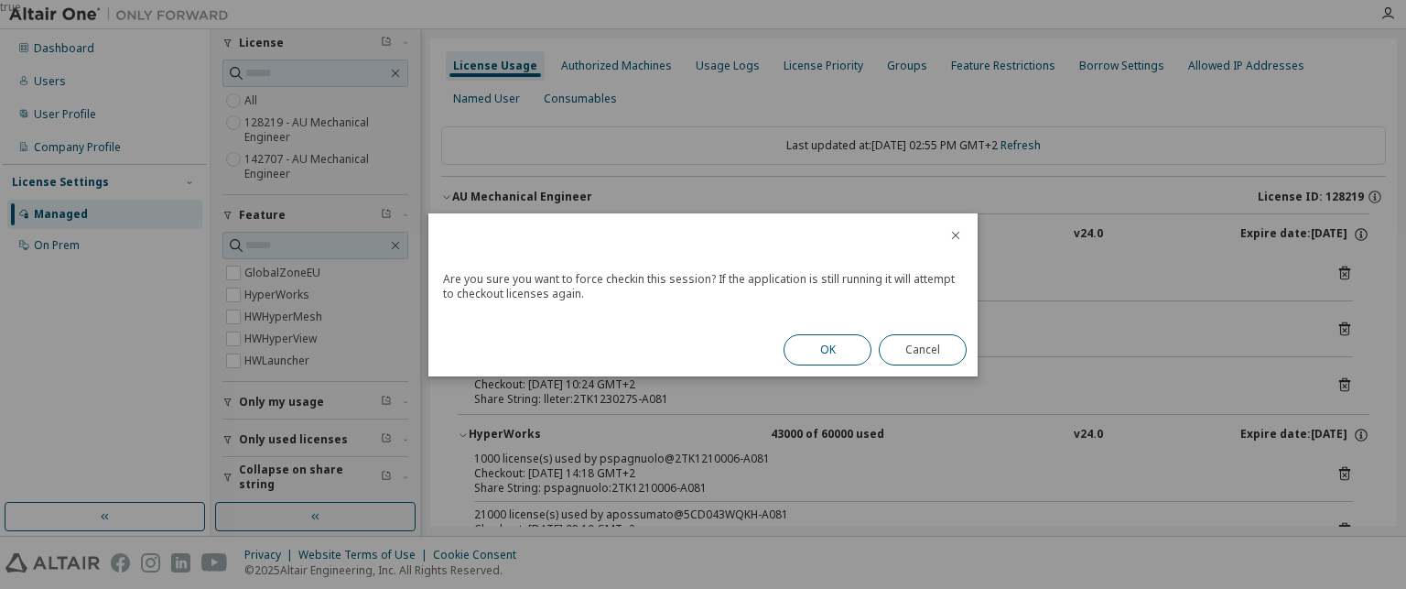
click at [835, 347] on button "OK" at bounding box center [828, 349] width 88 height 31
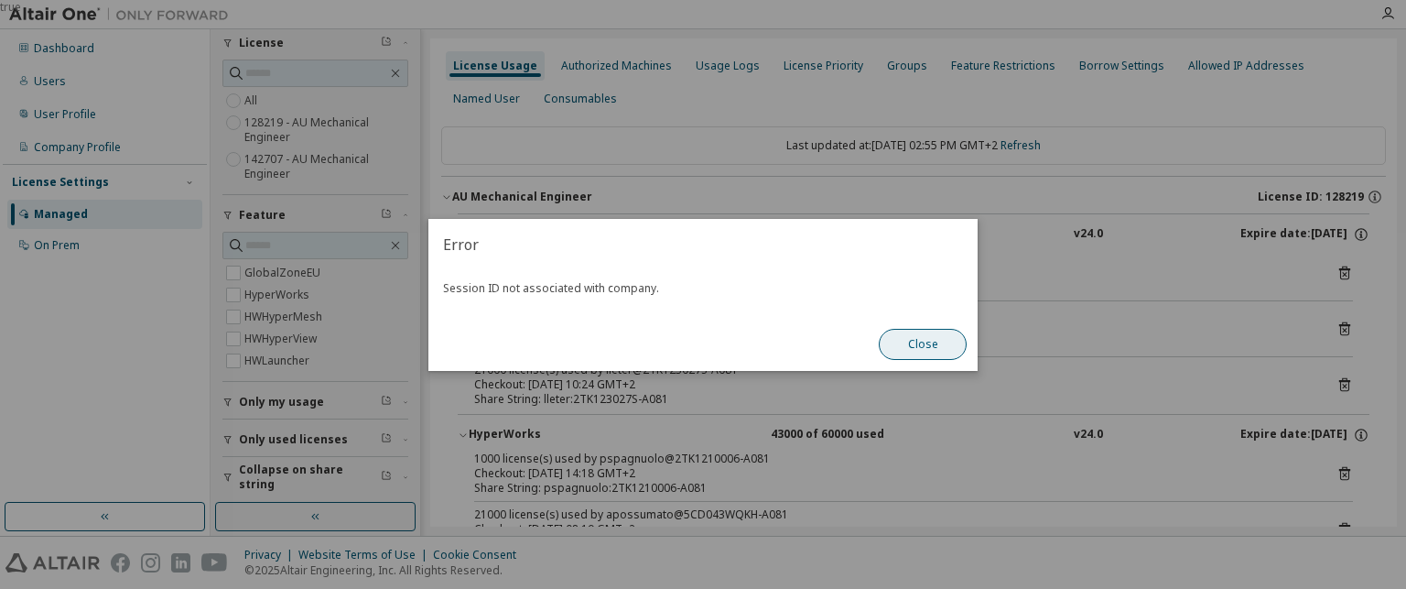
click at [904, 341] on button "Close" at bounding box center [923, 344] width 88 height 31
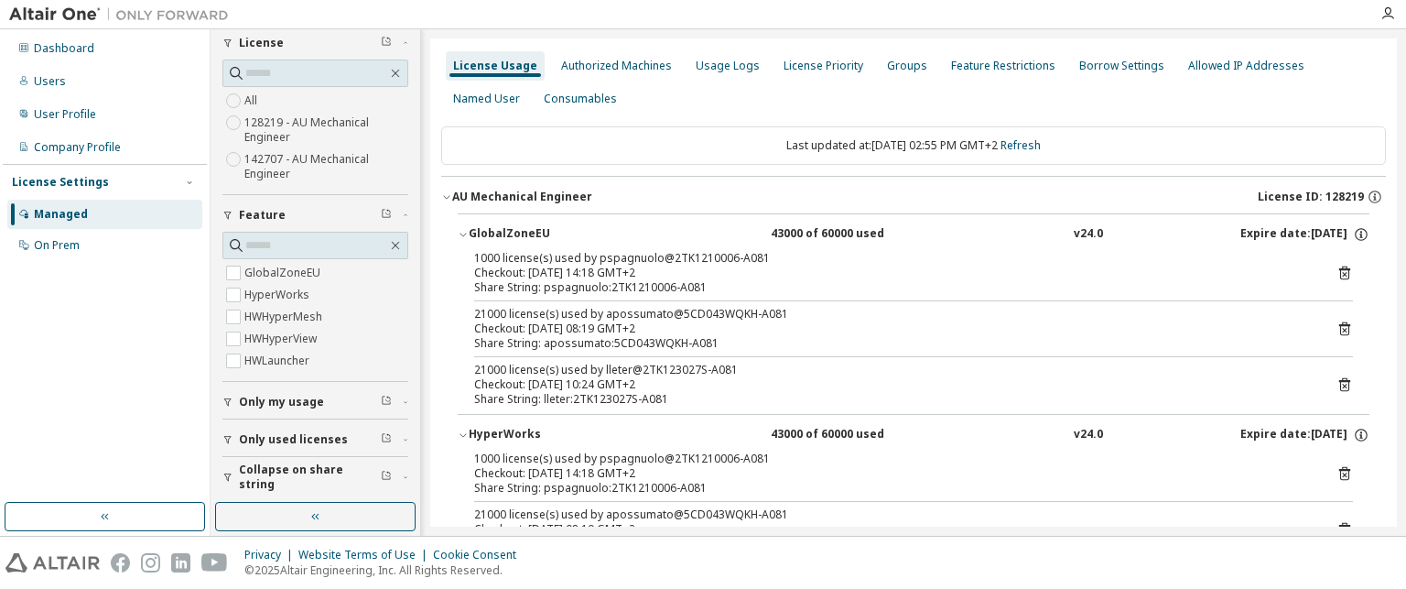
click at [381, 472] on icon "button" at bounding box center [386, 475] width 11 height 11
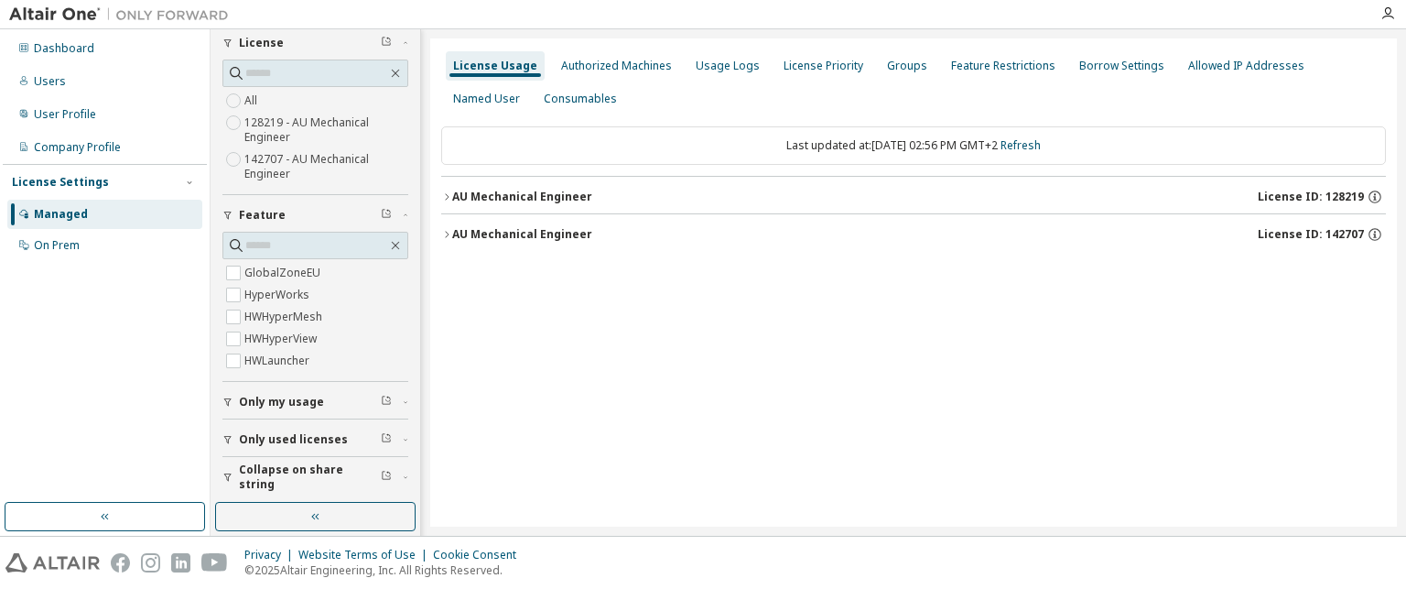
click at [447, 197] on icon "button" at bounding box center [446, 196] width 11 height 11
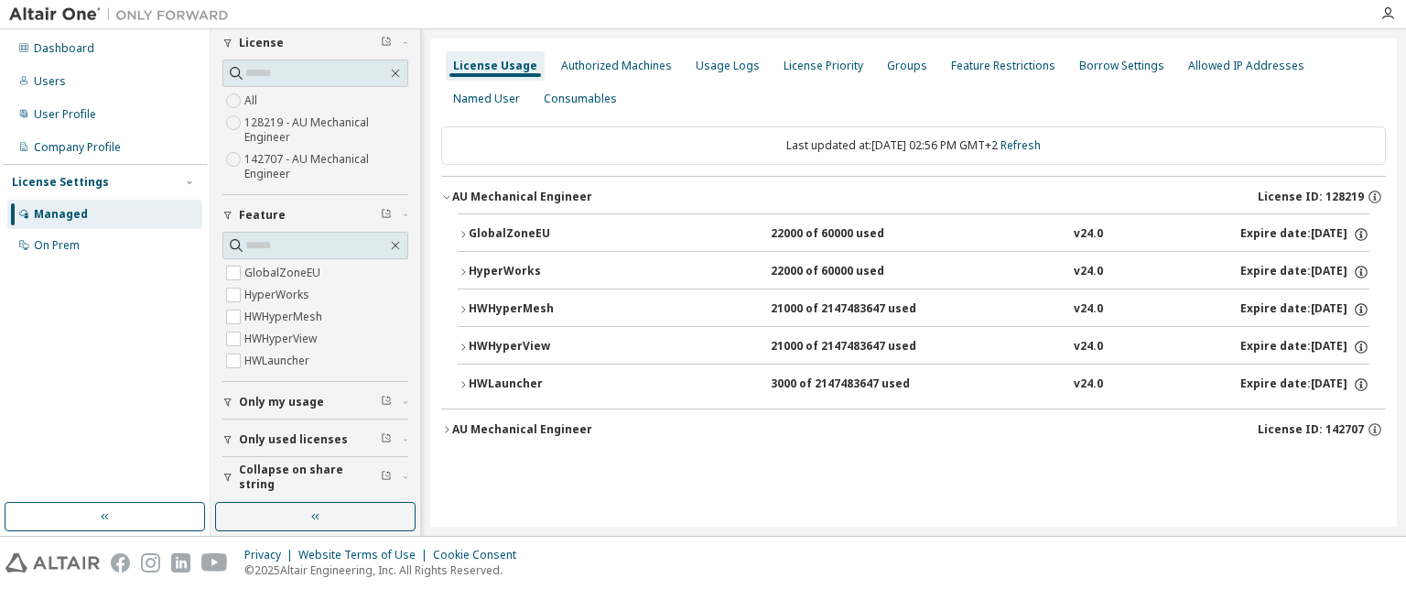
click at [465, 236] on icon "button" at bounding box center [463, 234] width 11 height 11
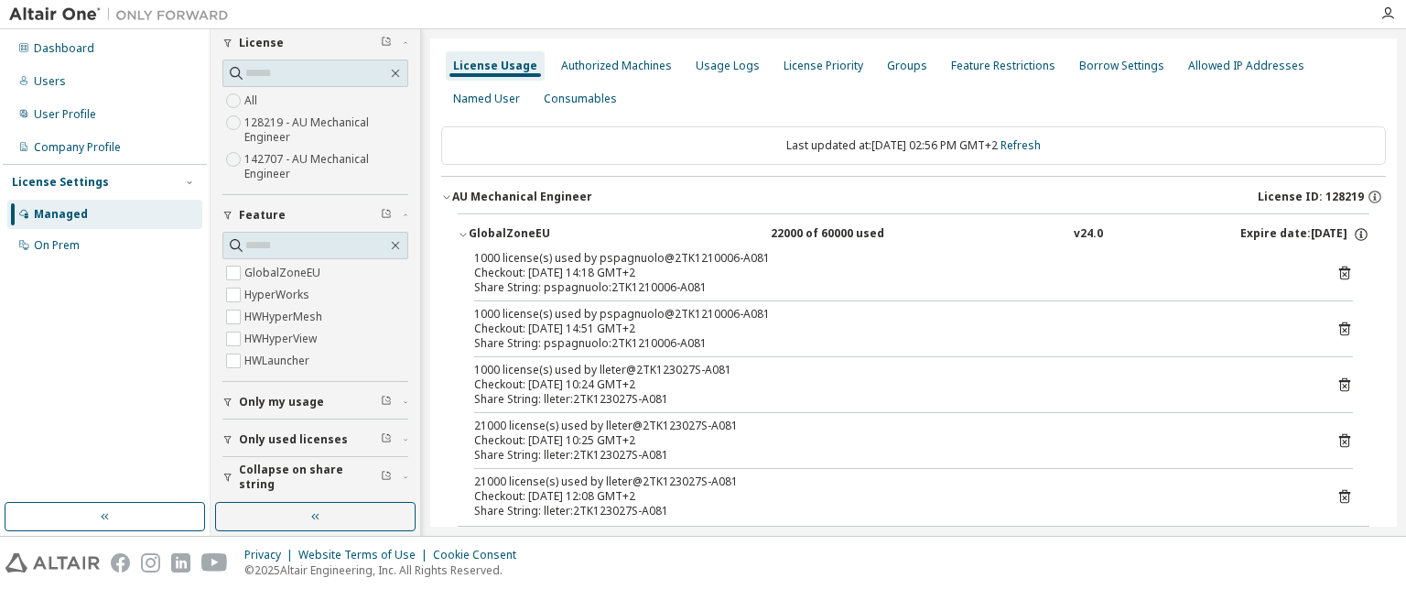
click at [450, 203] on button "AU Mechanical Engineer License ID: 128219" at bounding box center [913, 197] width 945 height 40
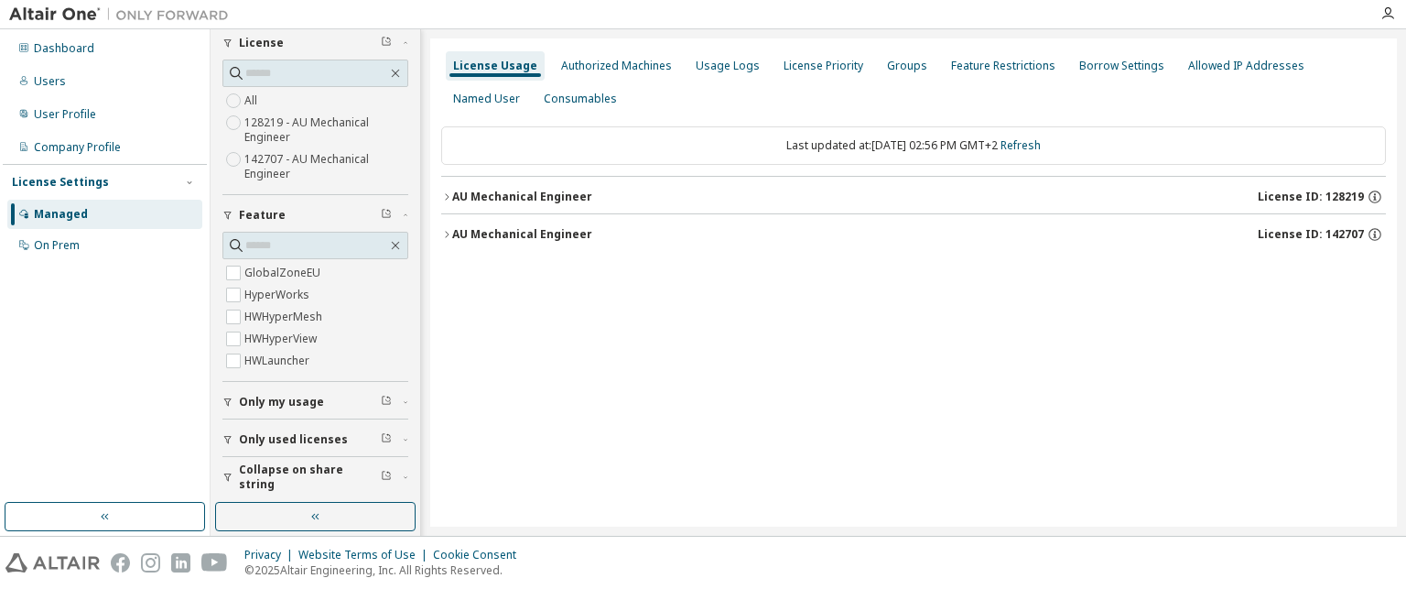
click at [449, 232] on icon "button" at bounding box center [446, 234] width 11 height 11
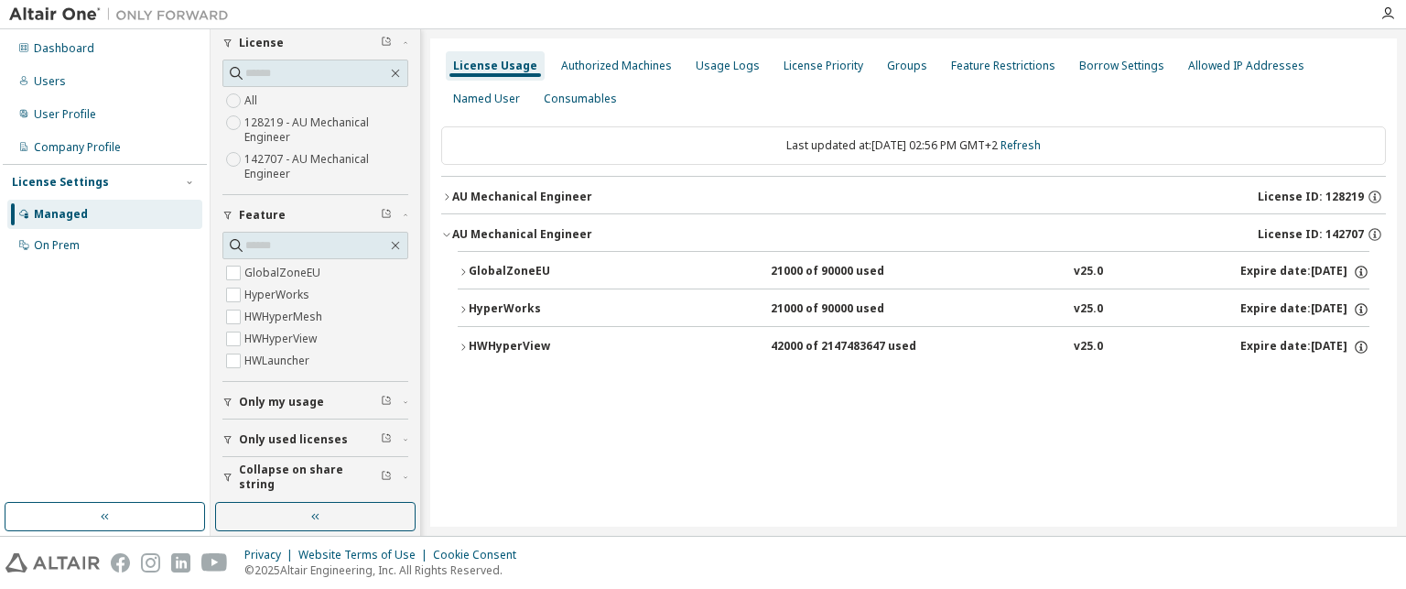
click at [461, 277] on button "GlobalZoneEU 21000 of 90000 used v25.0 Expire date: 2026-01-01" at bounding box center [914, 272] width 912 height 40
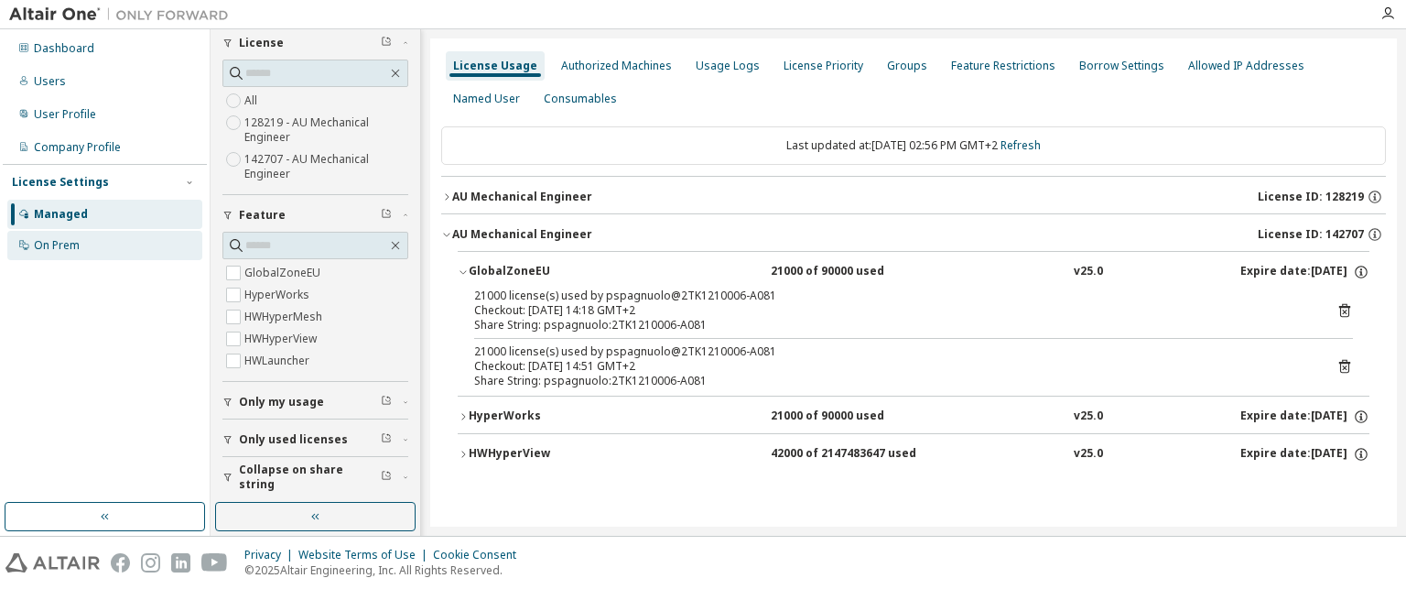
click at [99, 250] on div "On Prem" at bounding box center [104, 245] width 195 height 29
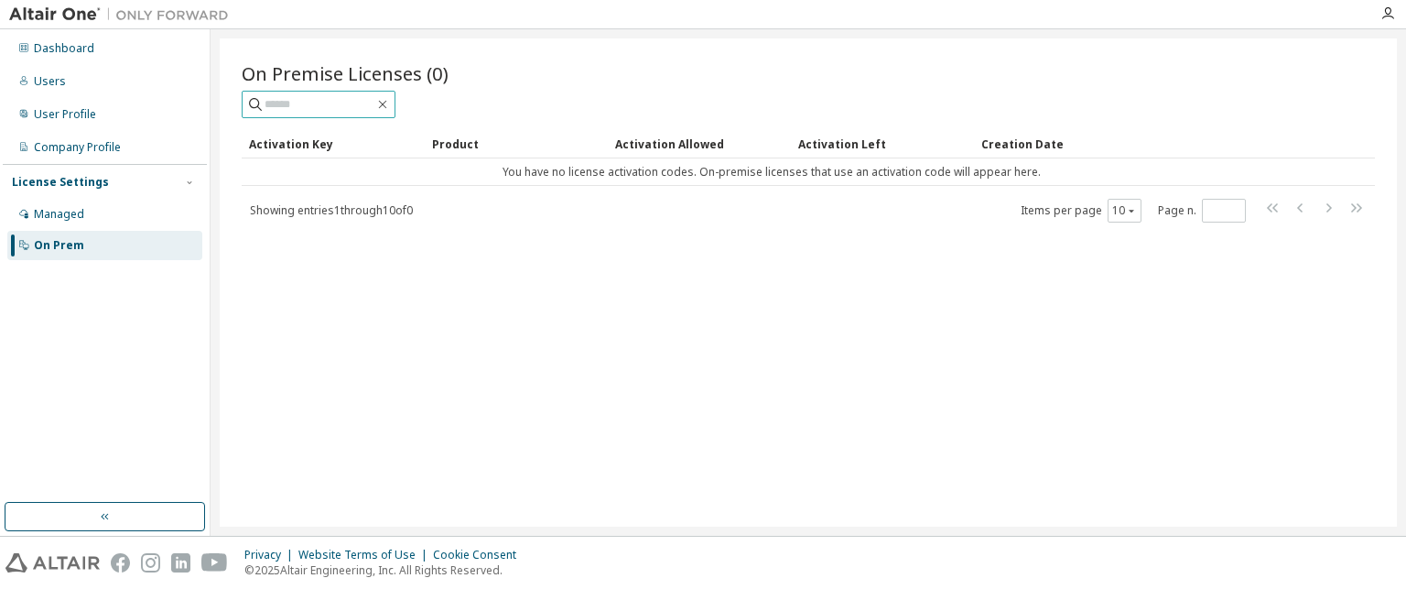
click at [373, 98] on input "text" at bounding box center [320, 104] width 110 height 18
click at [89, 90] on div "Users" at bounding box center [104, 81] width 195 height 29
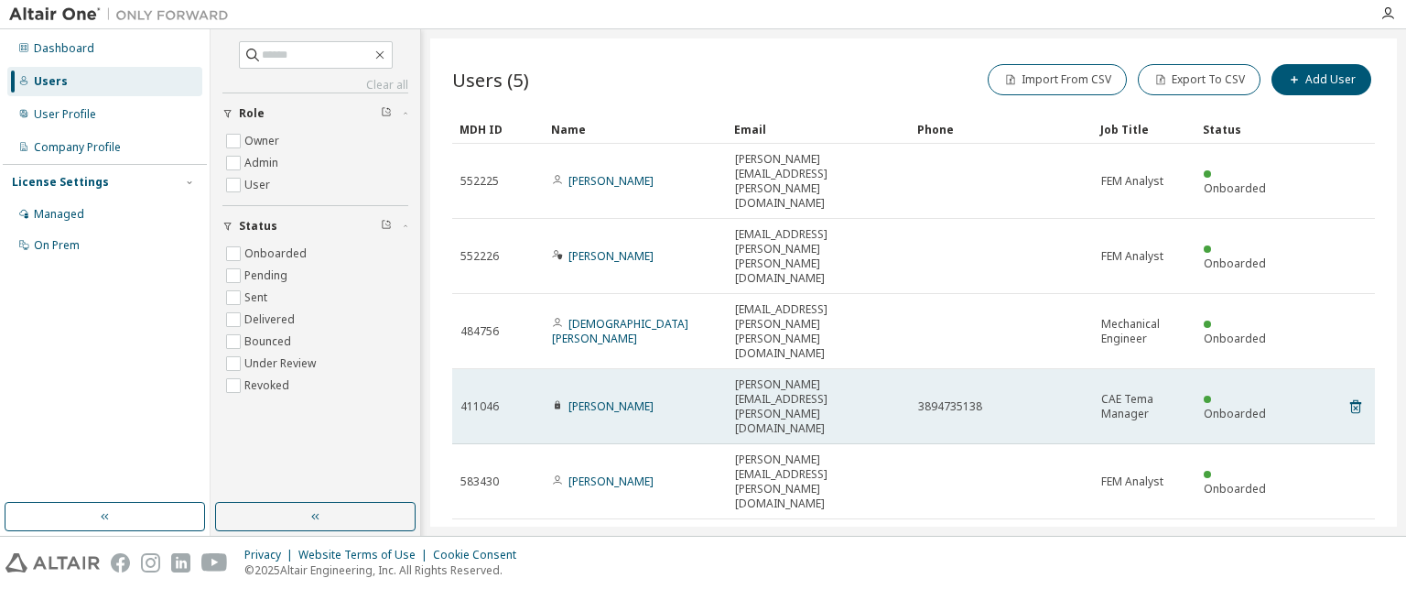
click at [982, 399] on div "3894735138" at bounding box center [1001, 406] width 167 height 15
click at [592, 398] on link "[PERSON_NAME]" at bounding box center [610, 406] width 85 height 16
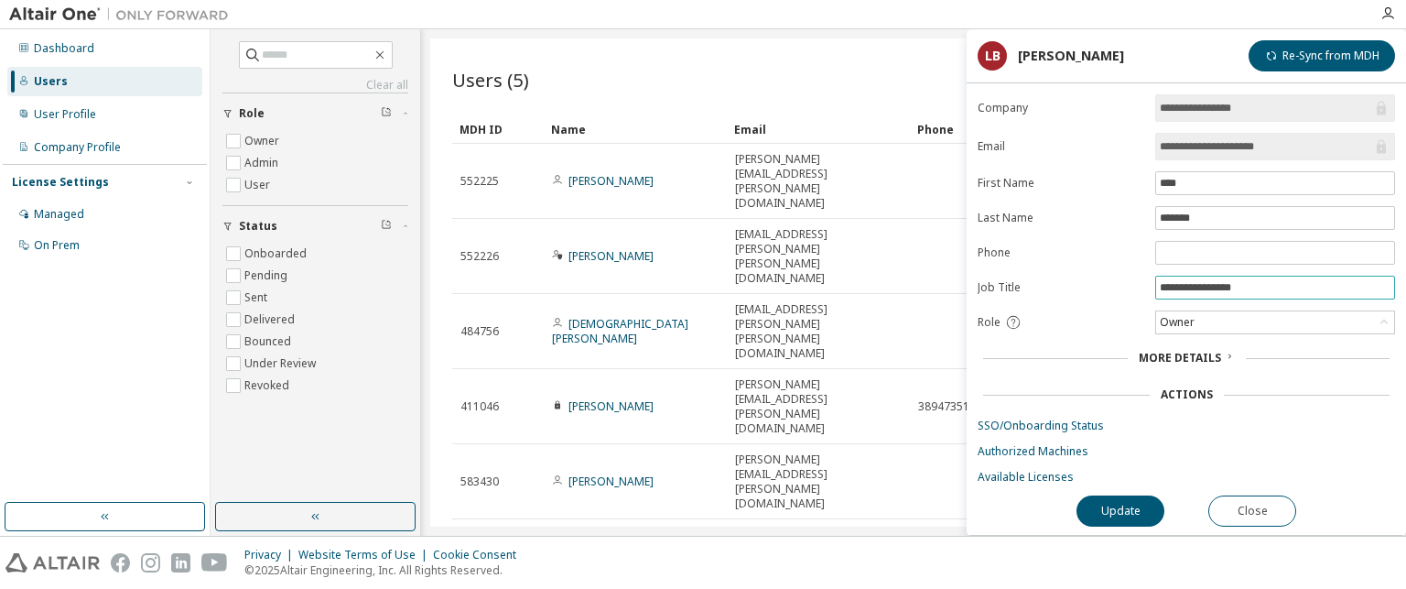
drag, startPoint x: 1203, startPoint y: 281, endPoint x: 1212, endPoint y: 265, distance: 18.8
click at [1205, 280] on input "**********" at bounding box center [1275, 287] width 231 height 15
type input "**********"
click at [1136, 512] on button "Update" at bounding box center [1120, 510] width 88 height 31
click at [1240, 500] on button "Close" at bounding box center [1252, 510] width 88 height 31
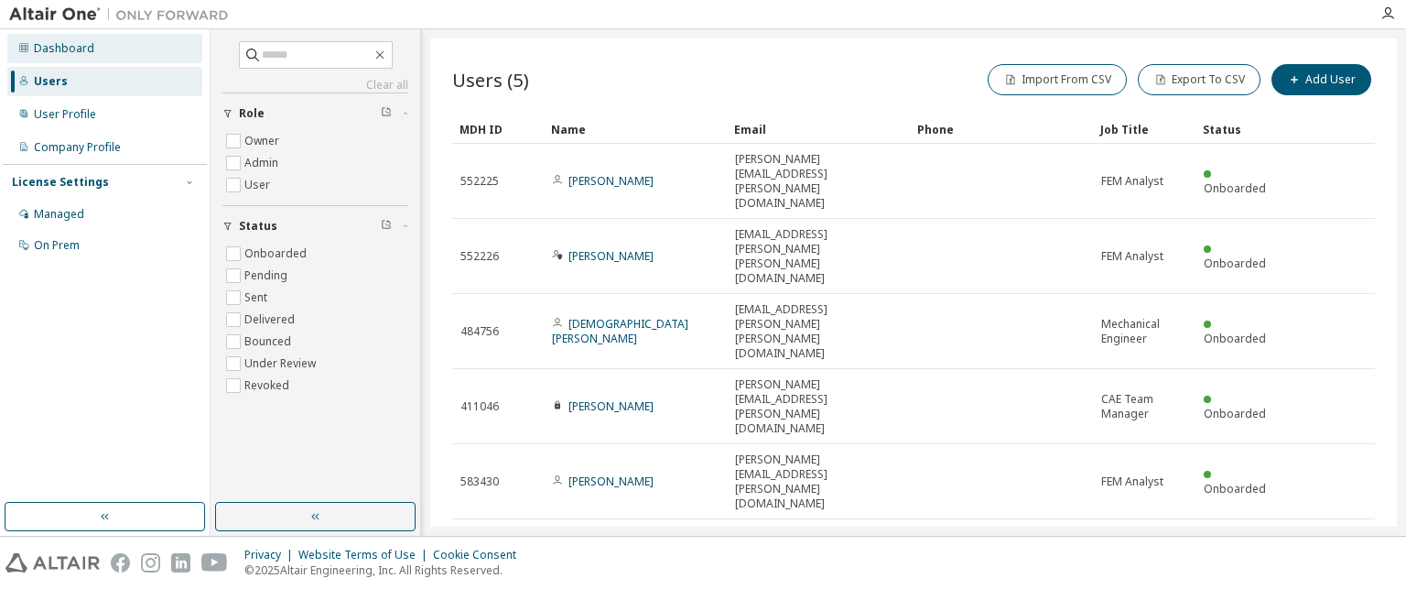
click at [110, 59] on div "Dashboard" at bounding box center [104, 48] width 195 height 29
